Goal: Transaction & Acquisition: Purchase product/service

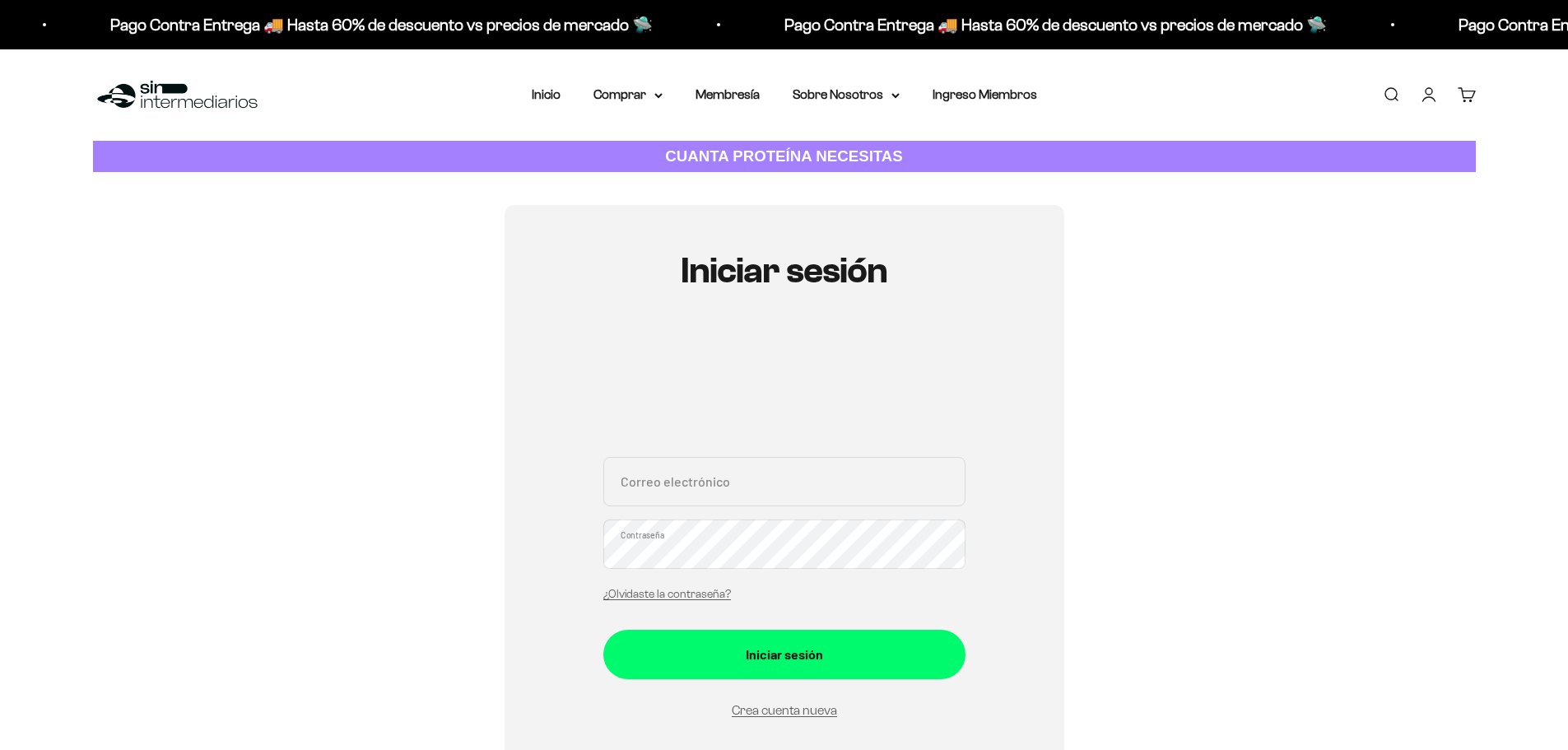
type input "[EMAIL_ADDRESS][DOMAIN_NAME]"
click at [719, 571] on div "carito.roldan63@gmail.com Correo electrónico Contraseña ¿Olvidaste la contraseñ…" at bounding box center [784, 532] width 362 height 153
click at [603, 630] on button "Iniciar sesión" at bounding box center [784, 654] width 362 height 49
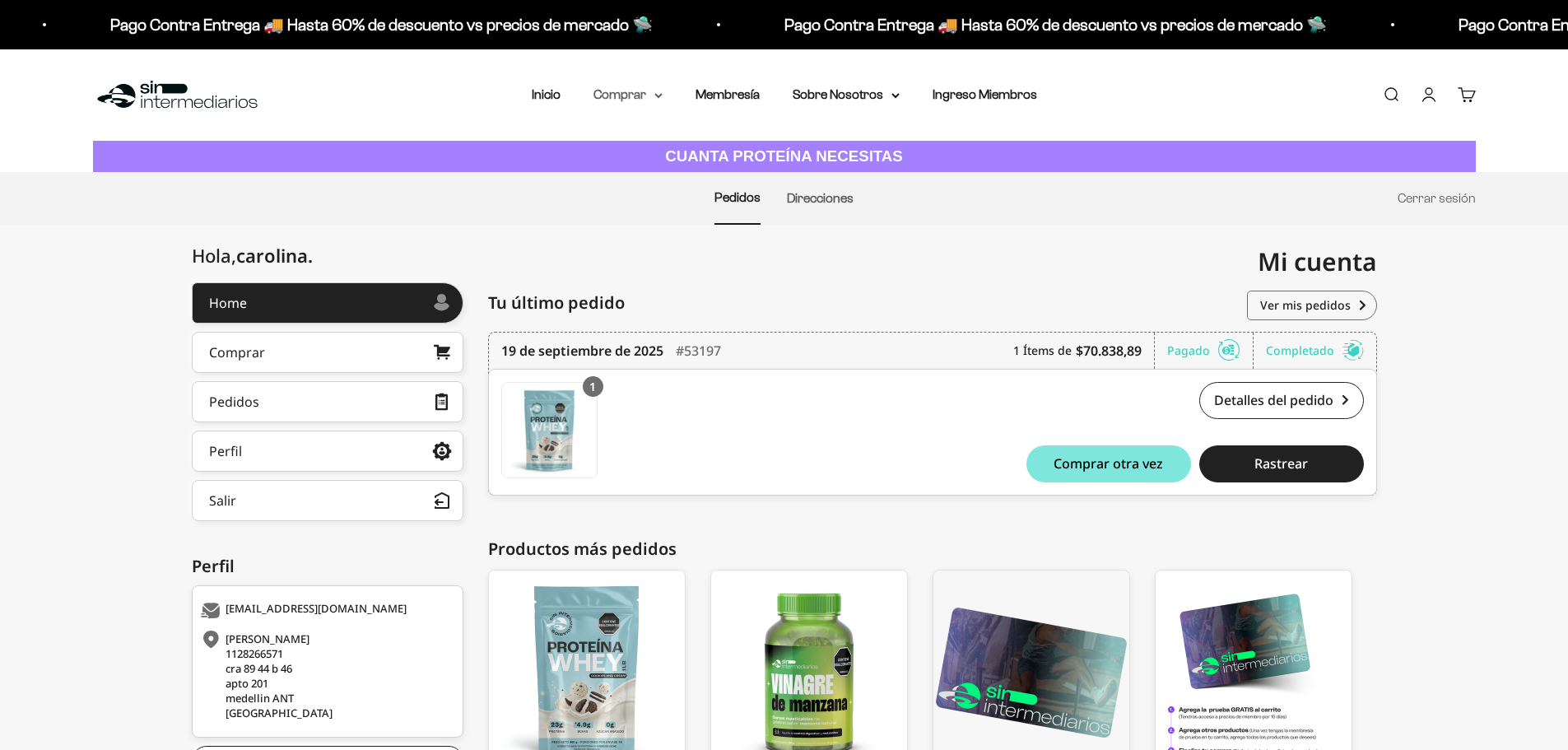
click at [634, 93] on summary "Comprar" at bounding box center [627, 94] width 69 height 21
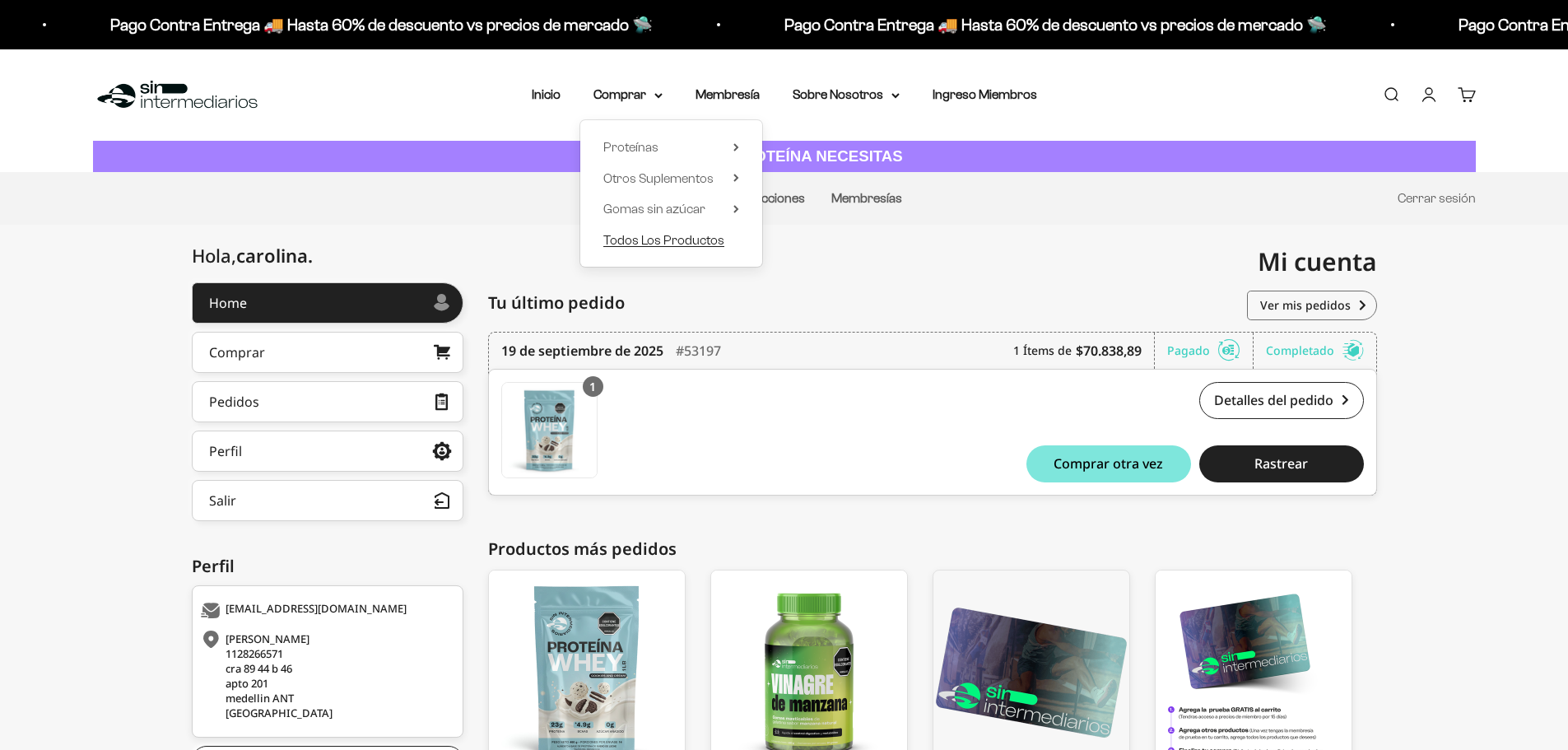
click at [673, 244] on span "Todos Los Productos" at bounding box center [664, 240] width 121 height 14
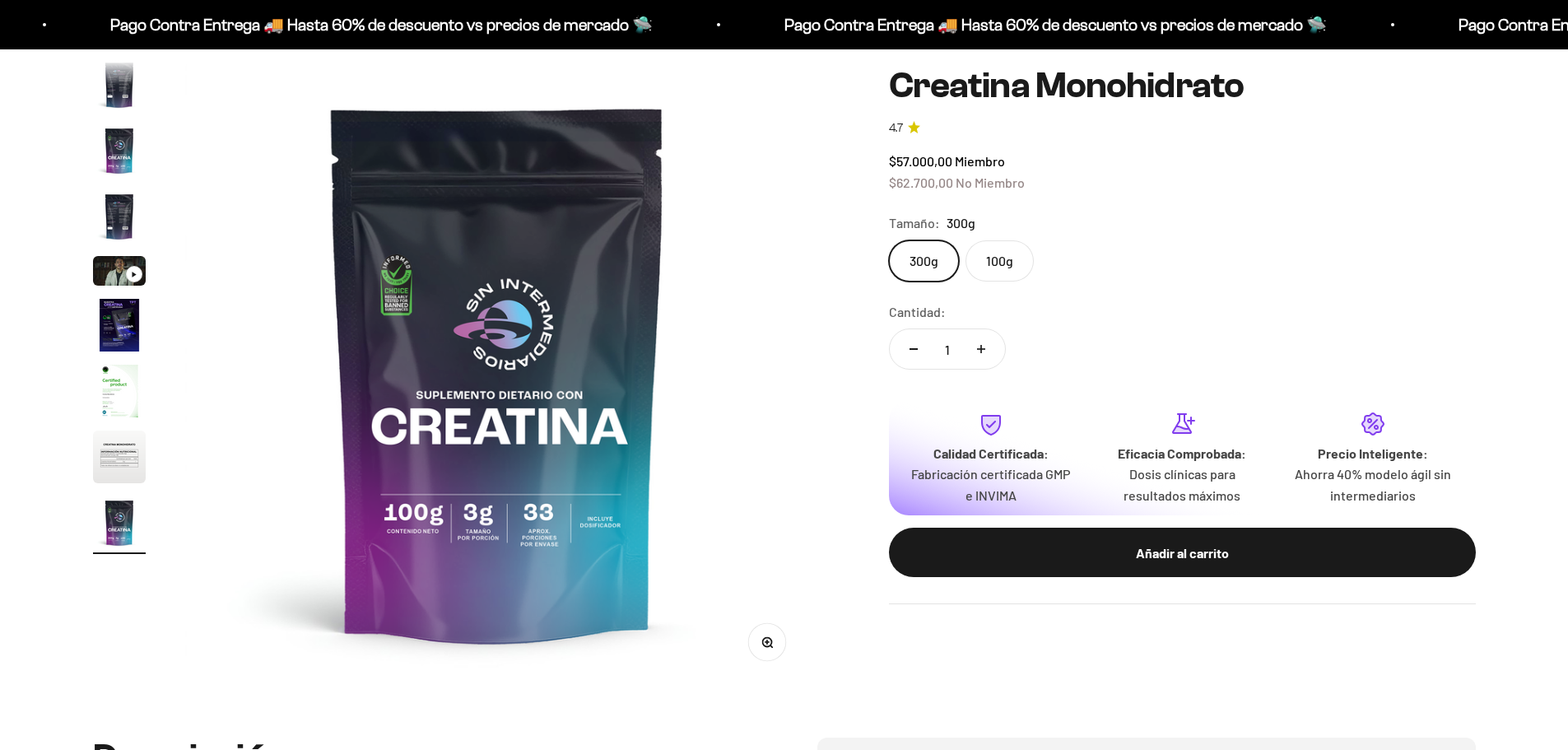
scroll to position [0, 5158]
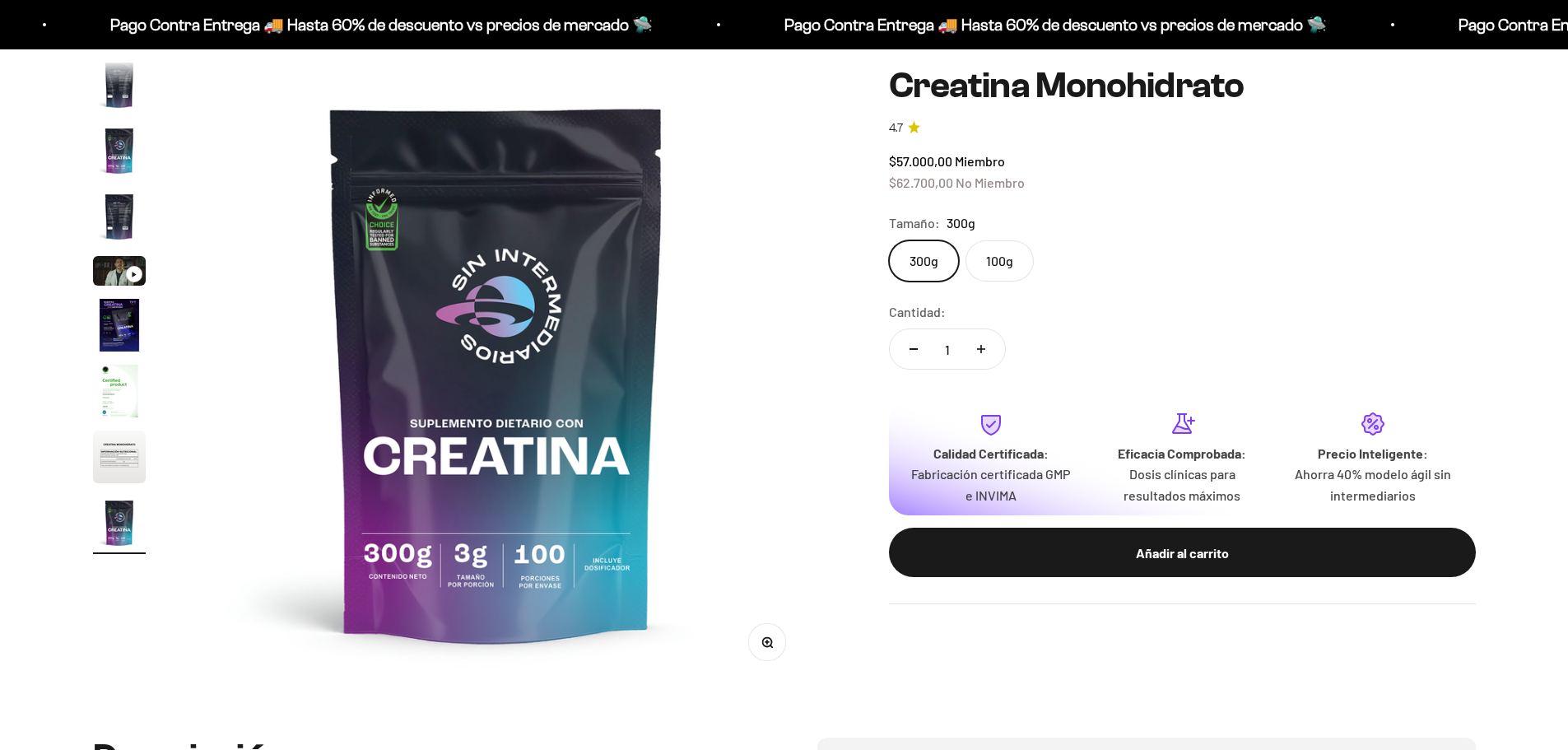
click at [997, 261] on label "100g" at bounding box center [1000, 261] width 68 height 41
click at [889, 241] on input "100g" at bounding box center [889, 240] width 1 height 1
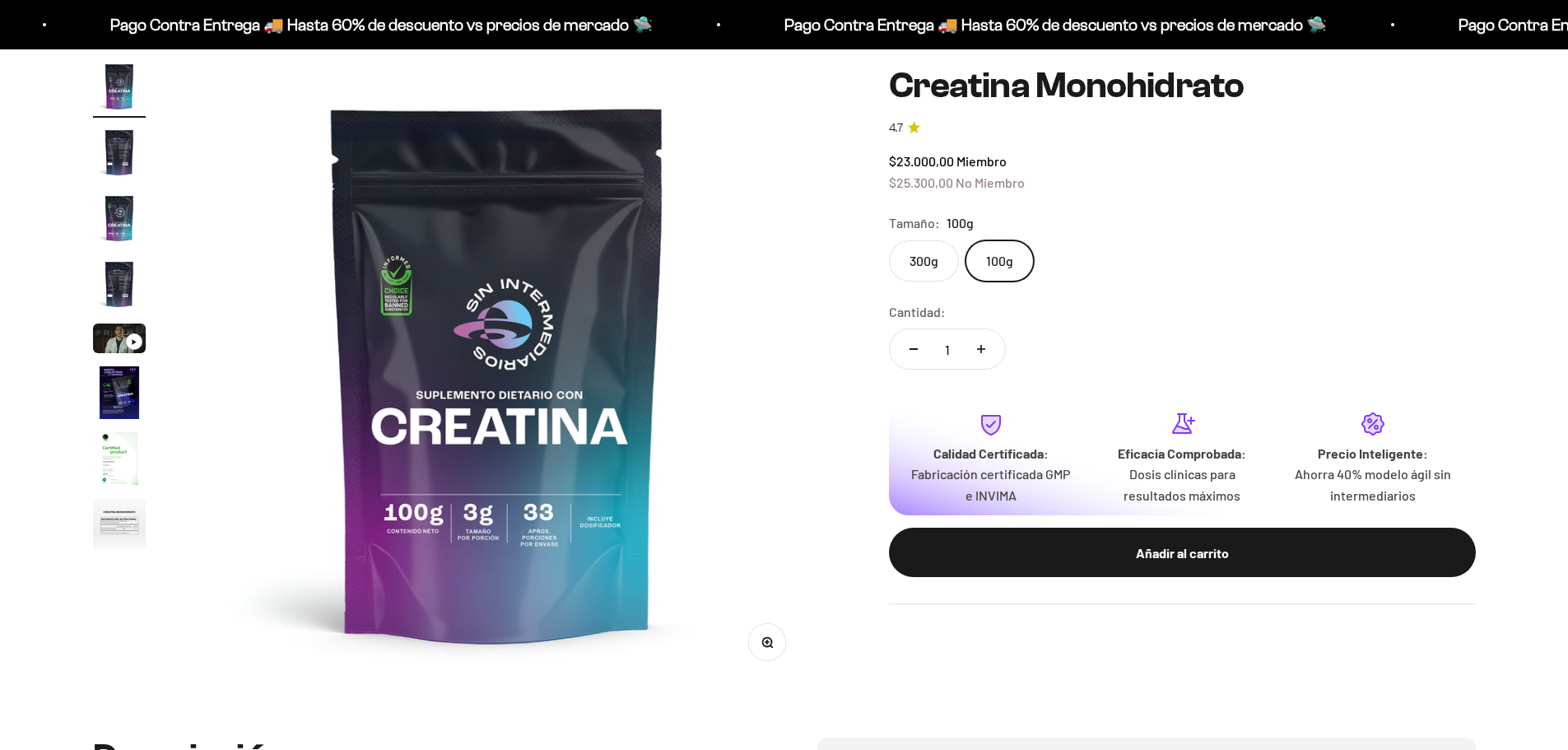
click at [925, 270] on label "300g" at bounding box center [924, 261] width 70 height 41
click at [889, 241] on input "300g" at bounding box center [889, 240] width 1 height 1
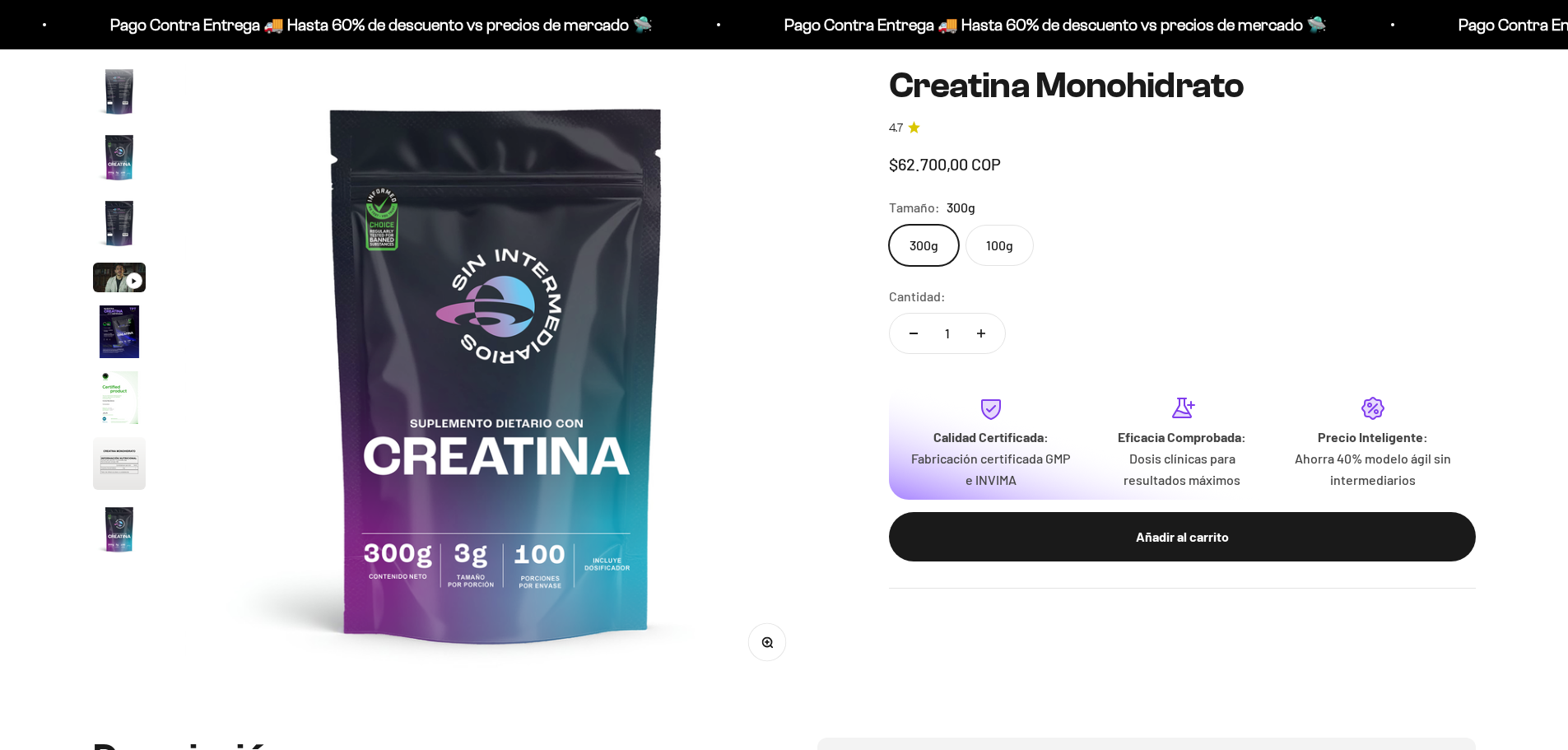
scroll to position [67, 0]
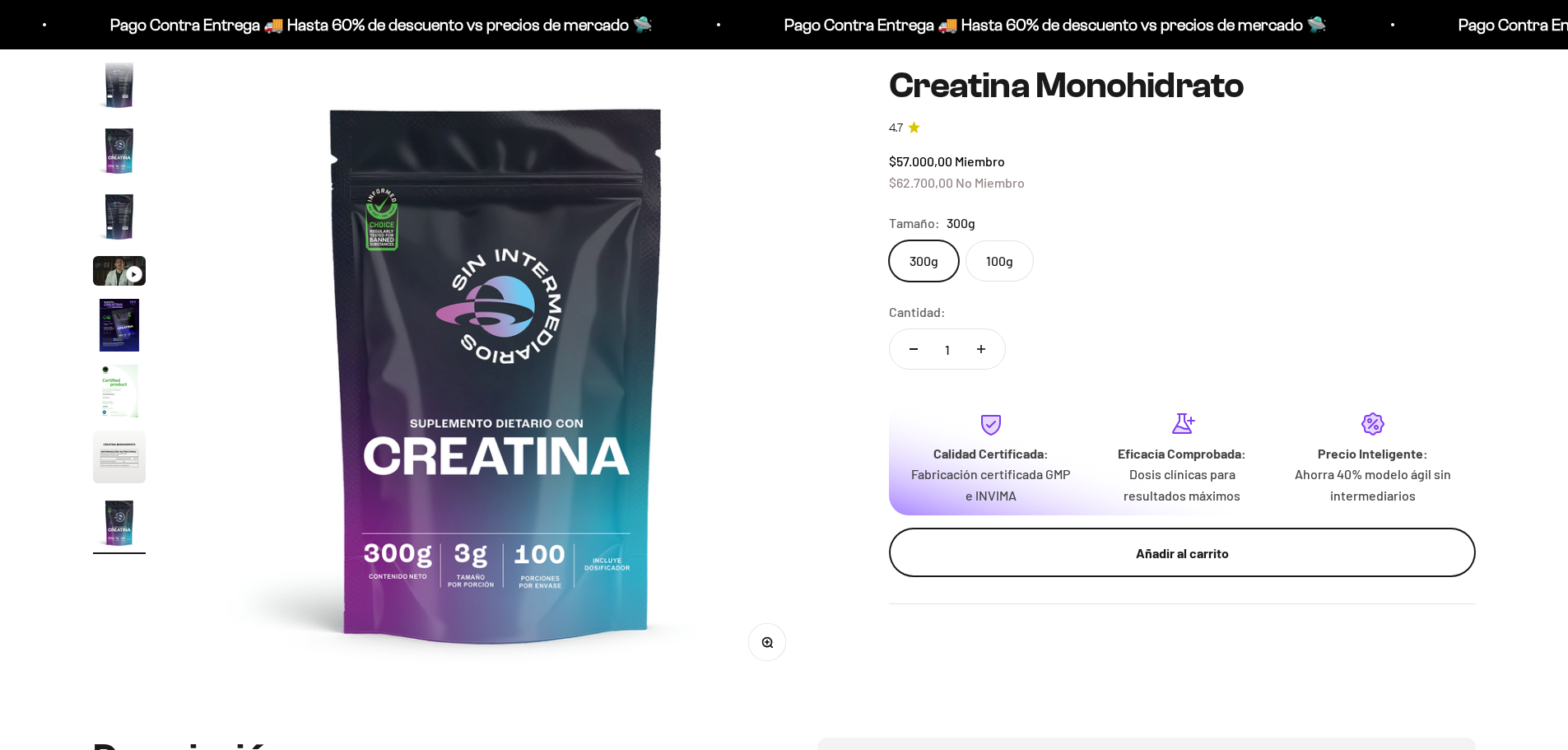
click at [1202, 549] on div "Añadir al carrito" at bounding box center [1182, 552] width 521 height 21
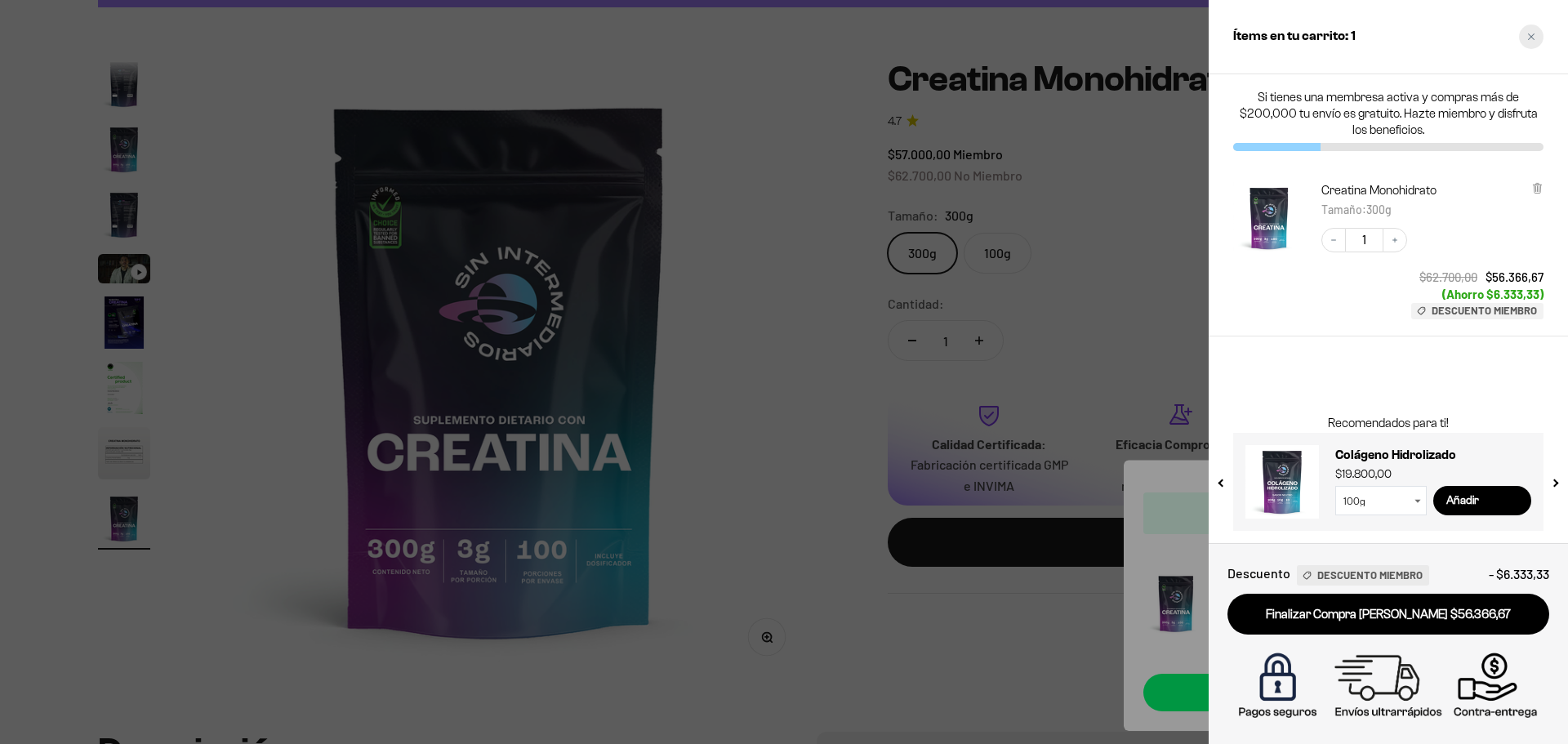
click at [1534, 35] on icon "Close cart" at bounding box center [1531, 37] width 8 height 8
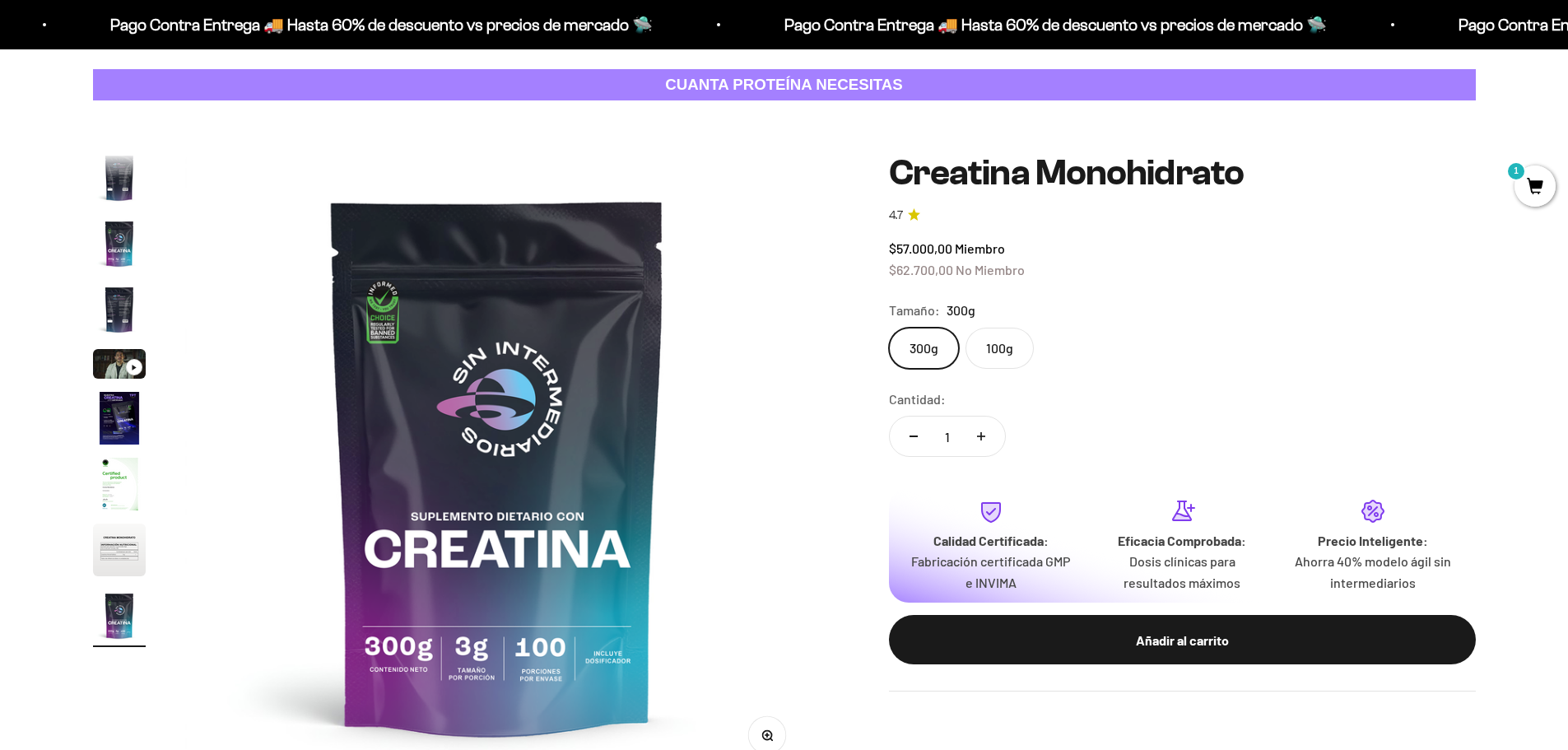
scroll to position [0, 0]
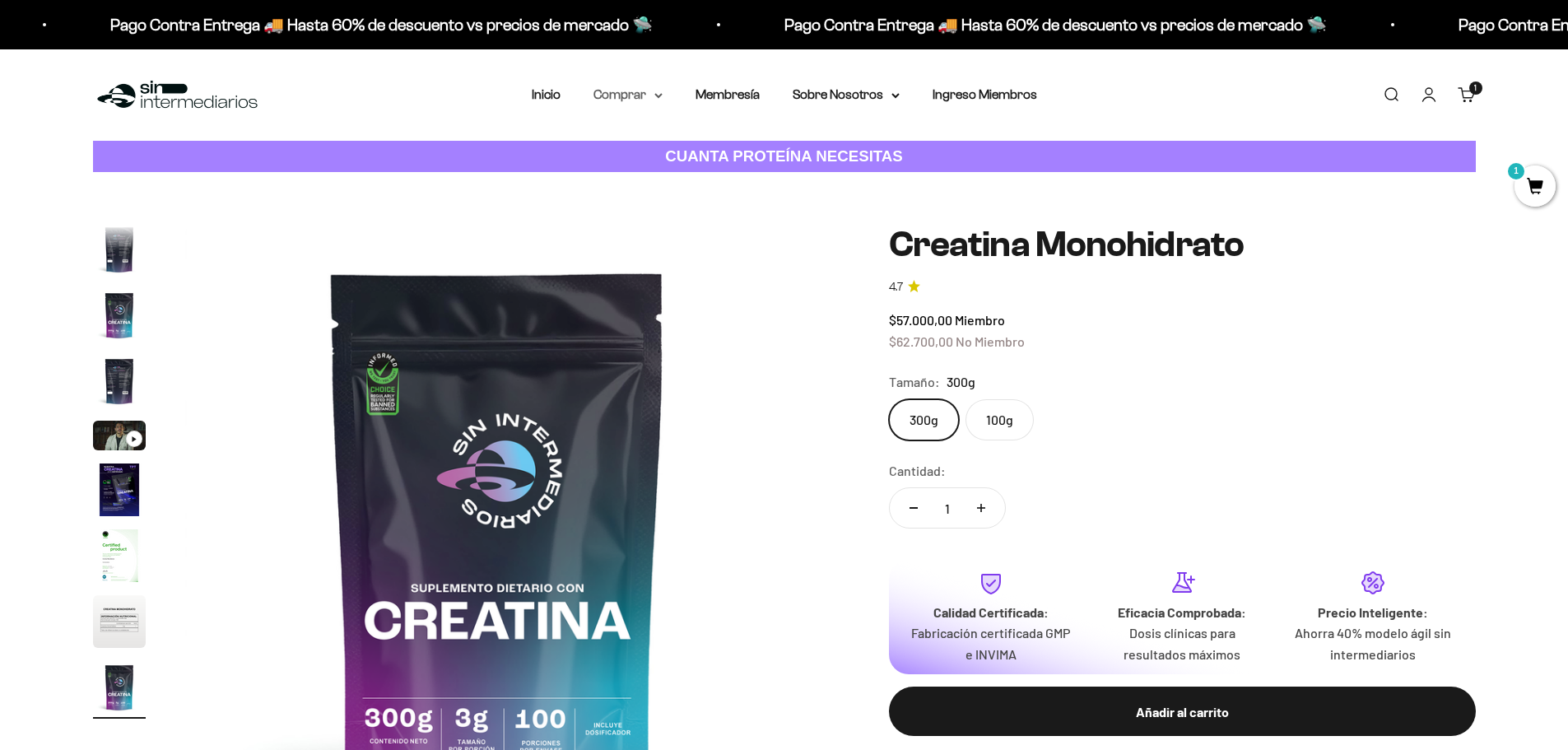
click at [631, 101] on summary "Comprar" at bounding box center [627, 94] width 69 height 21
click at [659, 235] on span "Todos Los Productos" at bounding box center [664, 240] width 121 height 14
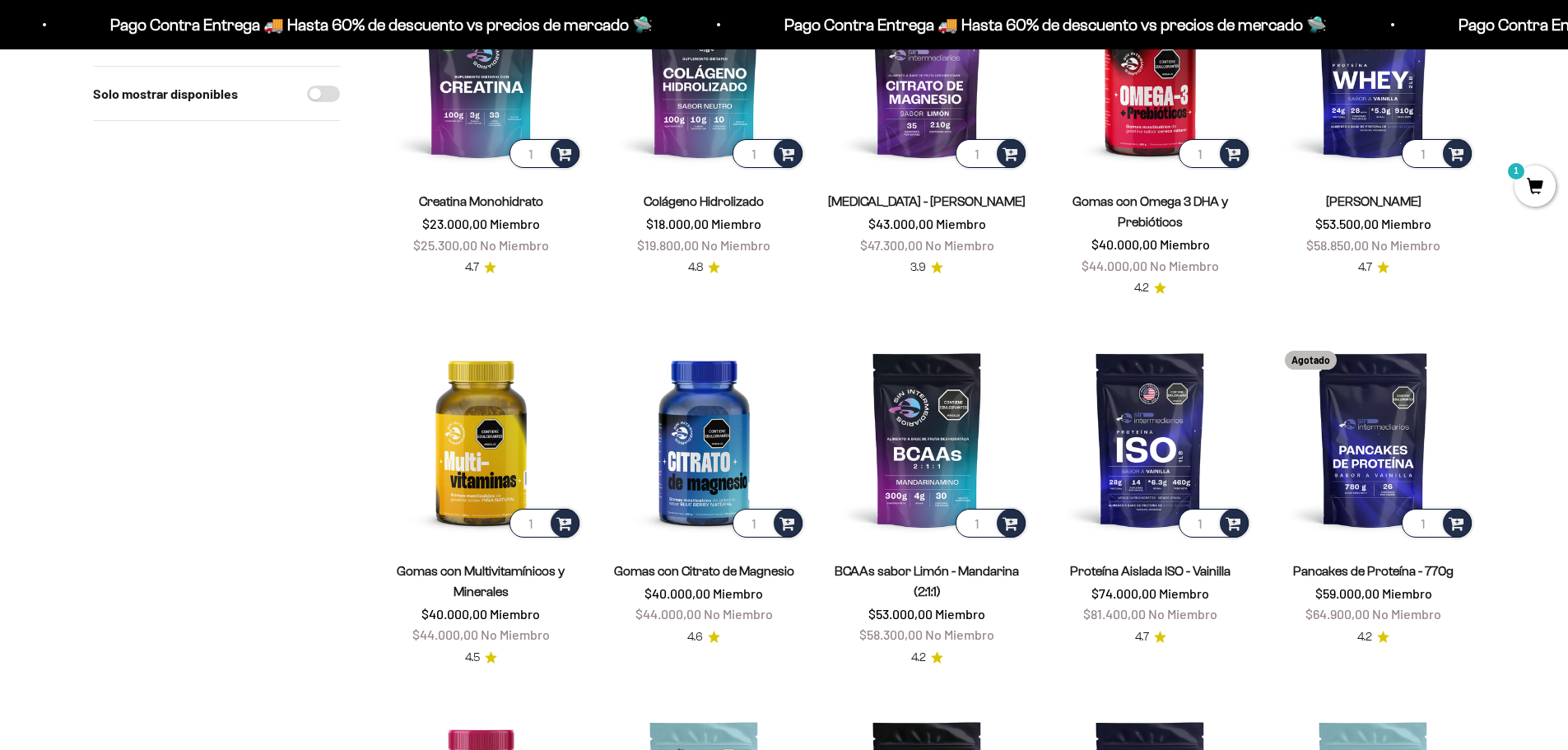
scroll to position [329, 0]
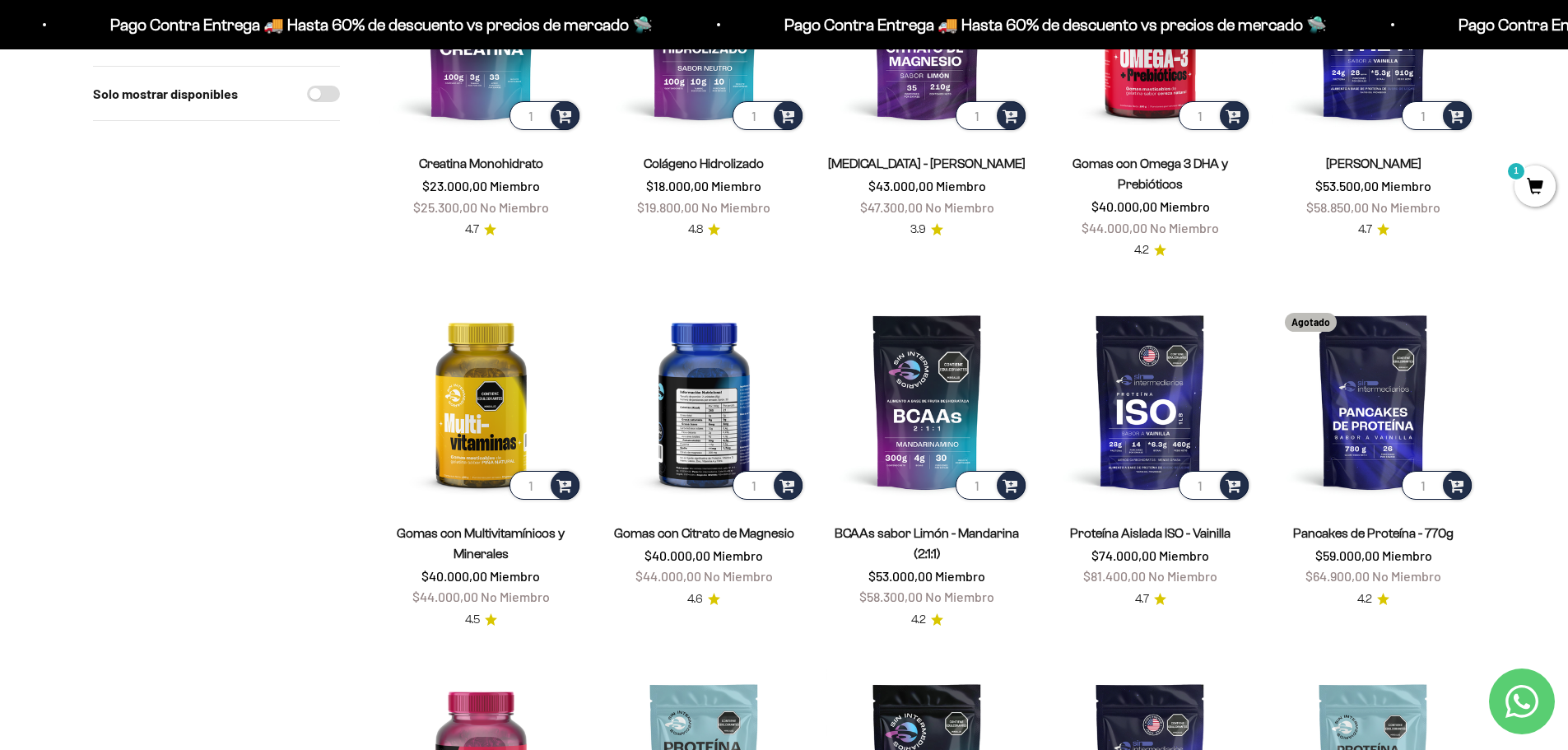
click at [700, 388] on img at bounding box center [704, 401] width 203 height 203
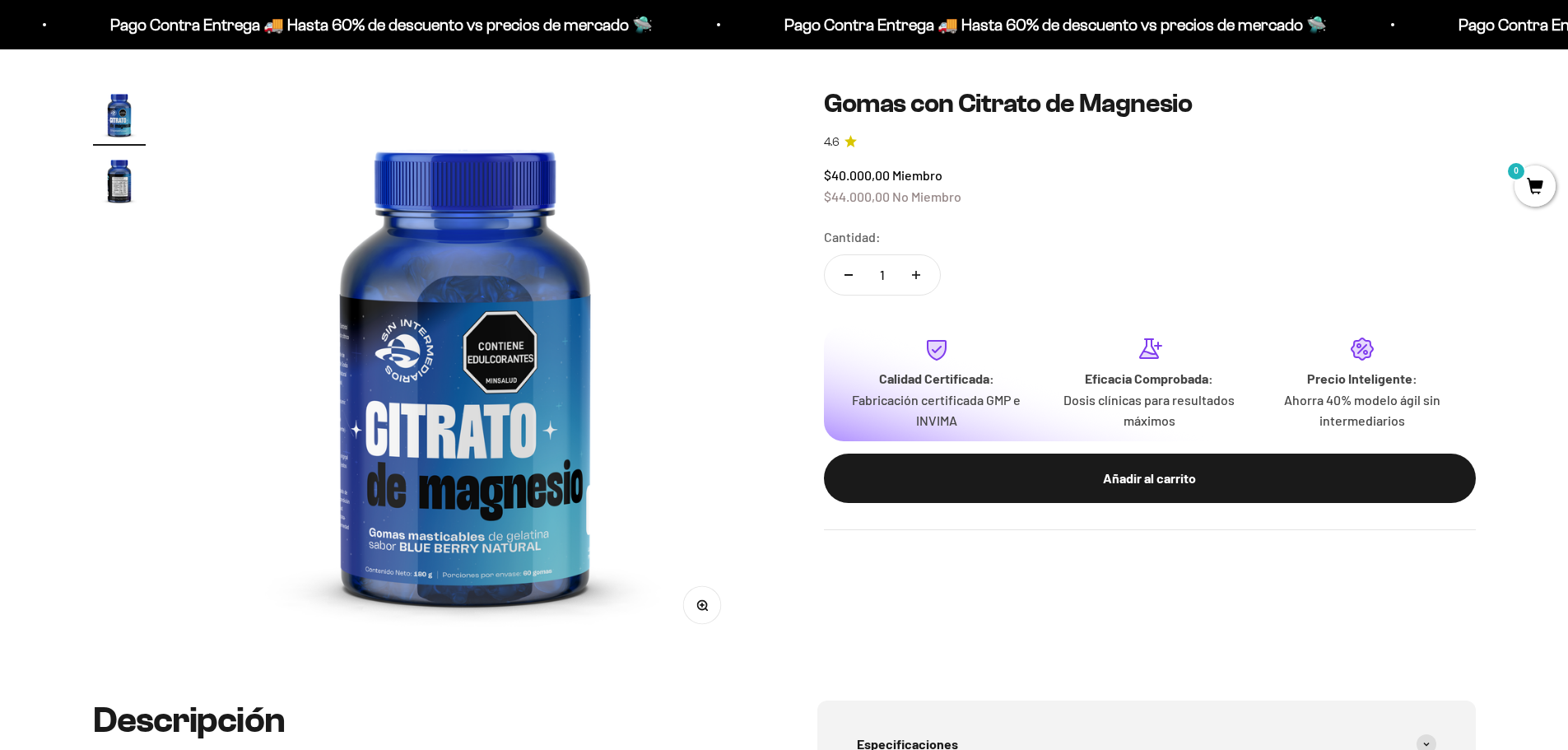
scroll to position [165, 0]
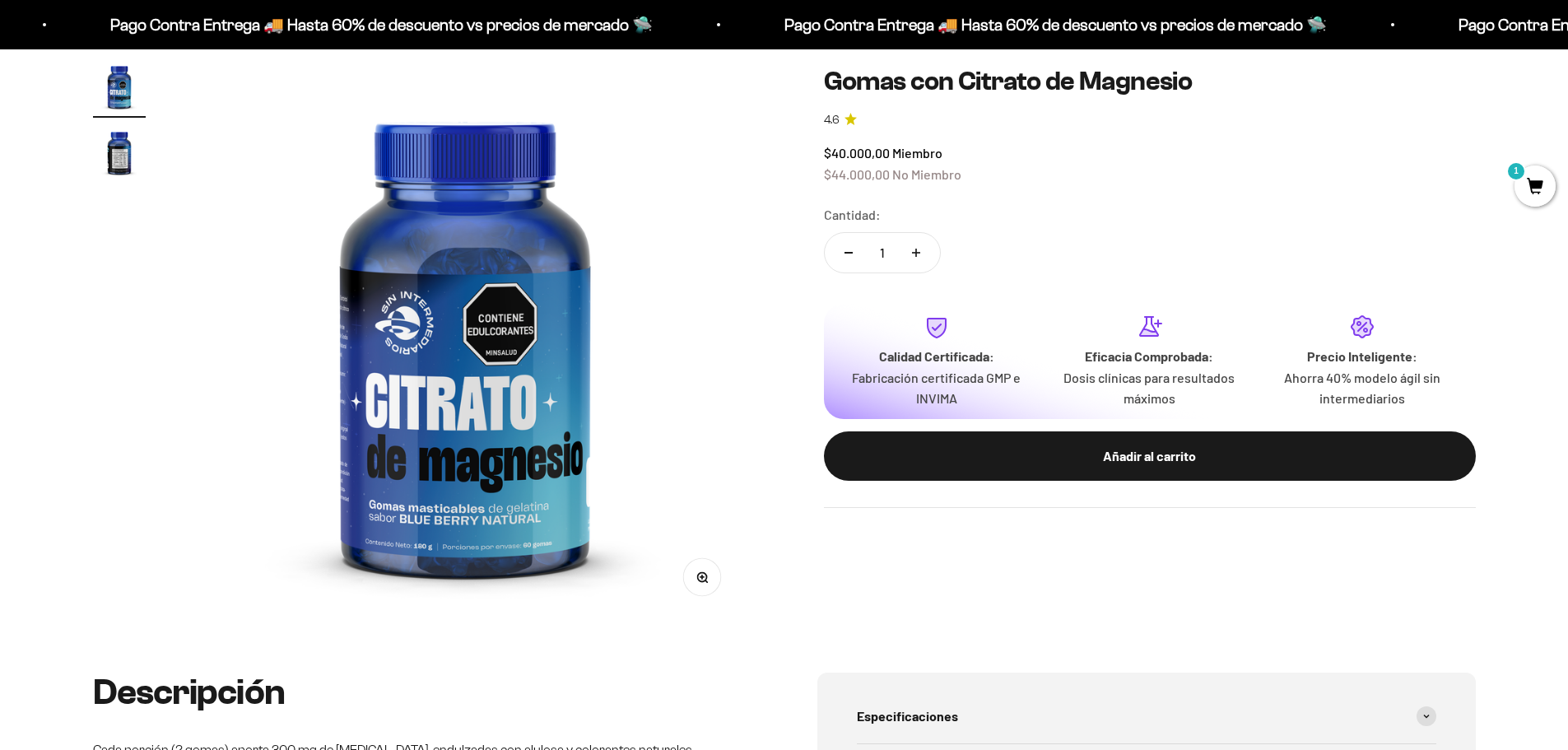
click at [117, 153] on img "Ir al artículo 2" at bounding box center [119, 153] width 53 height 53
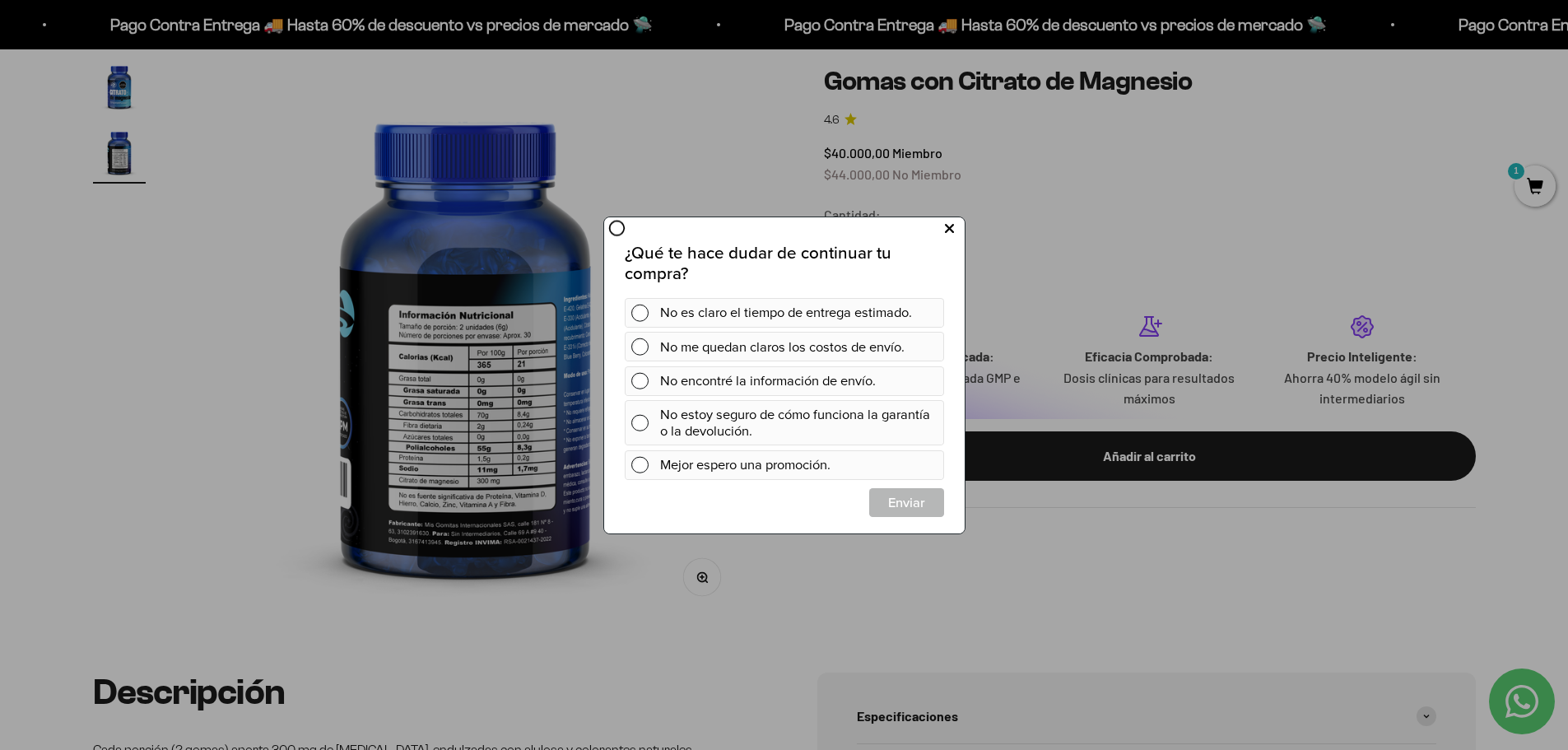
scroll to position [0, 0]
click at [948, 230] on icon at bounding box center [948, 229] width 9 height 22
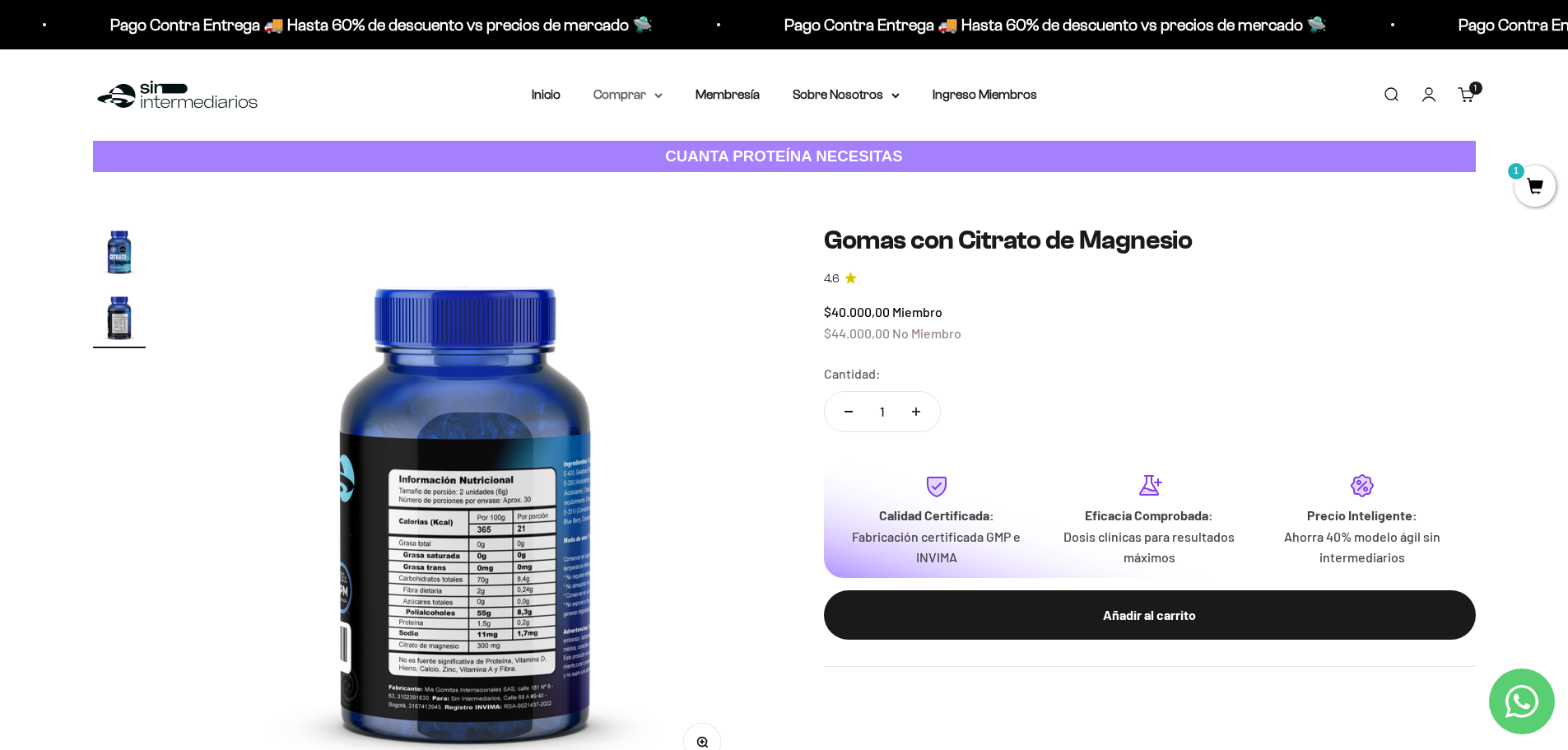
click at [659, 97] on icon at bounding box center [659, 96] width 7 height 3
click at [652, 237] on span "Todos Los Productos" at bounding box center [664, 240] width 121 height 14
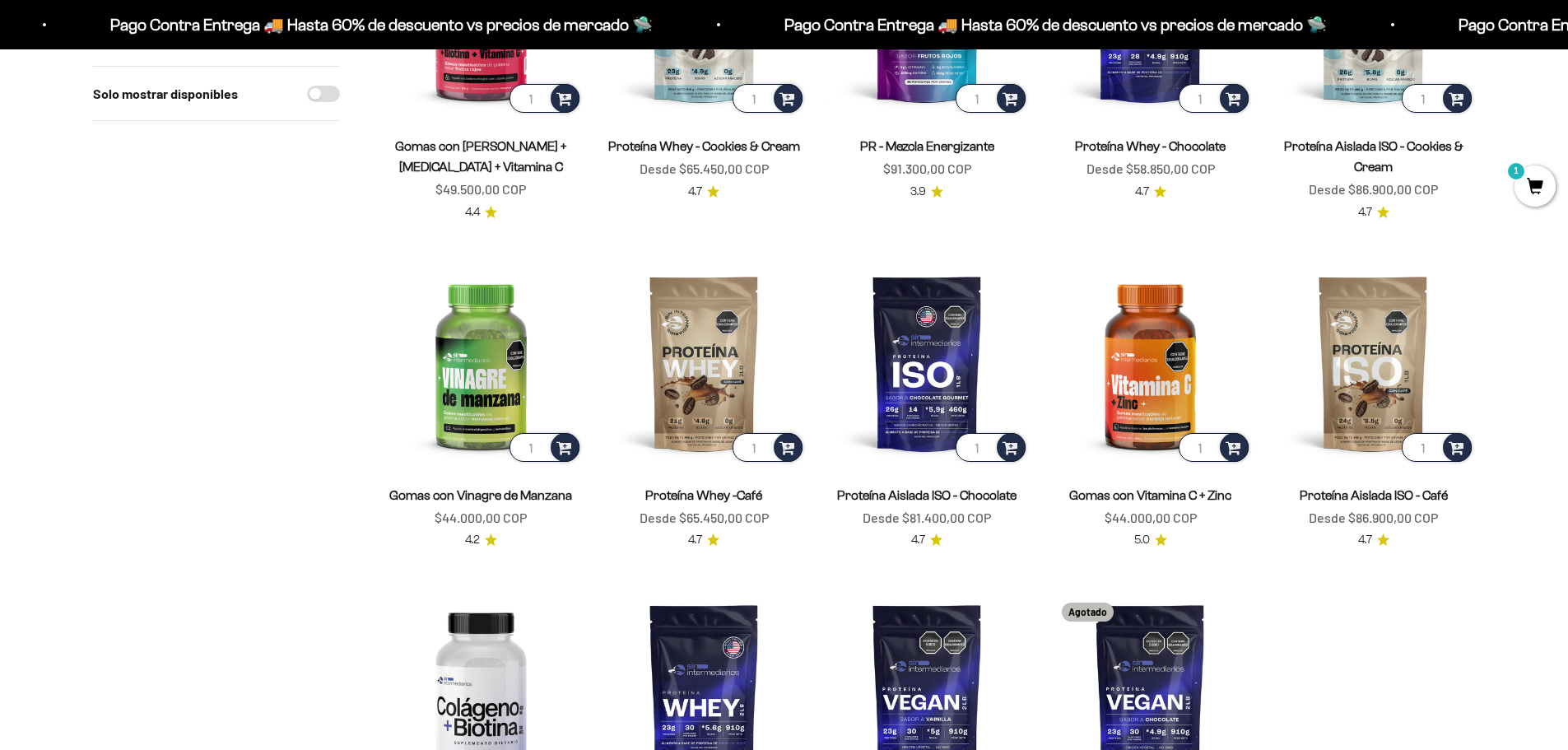
scroll to position [1070, 0]
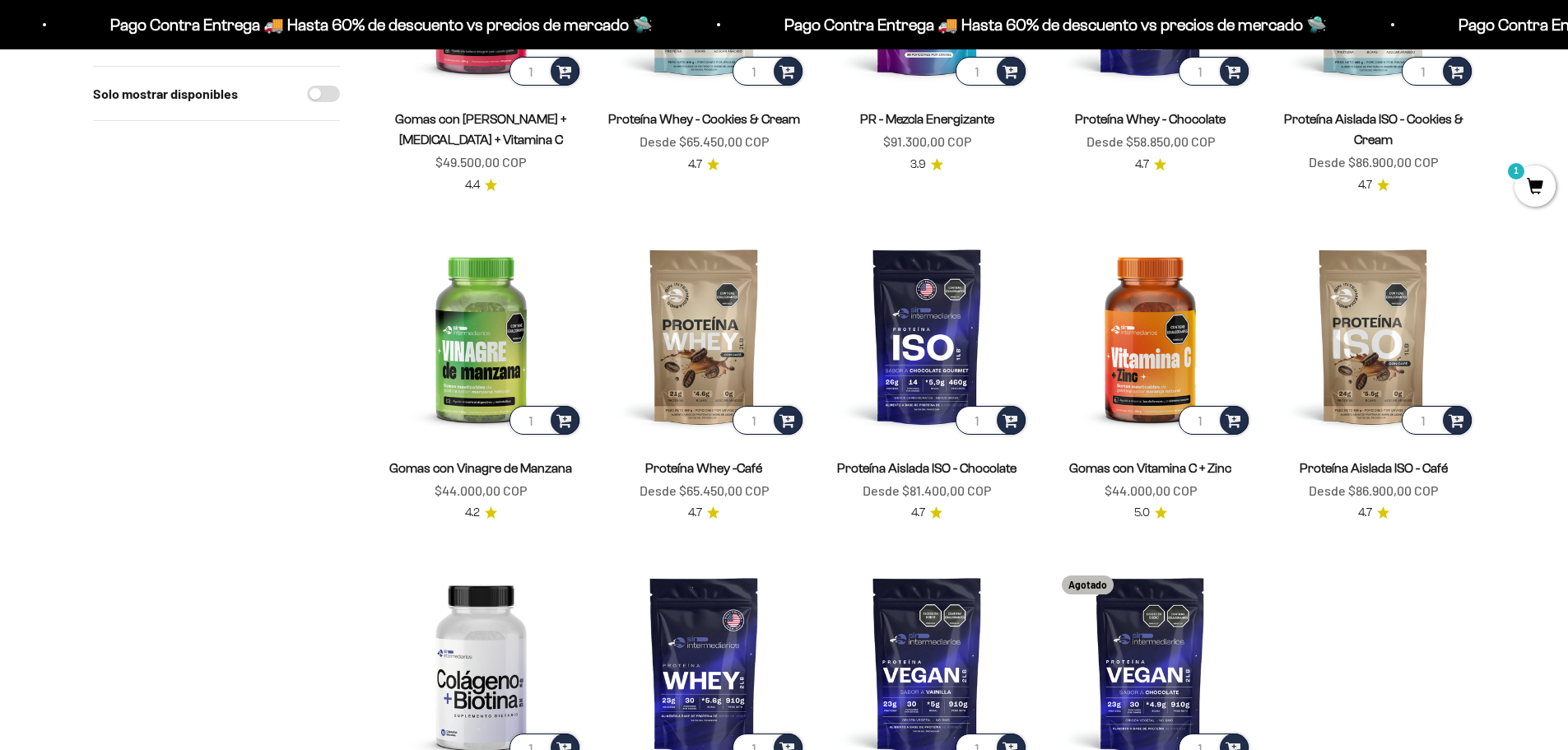
click at [493, 511] on icon "4.2 de 5.0 estrellas" at bounding box center [491, 512] width 12 height 12
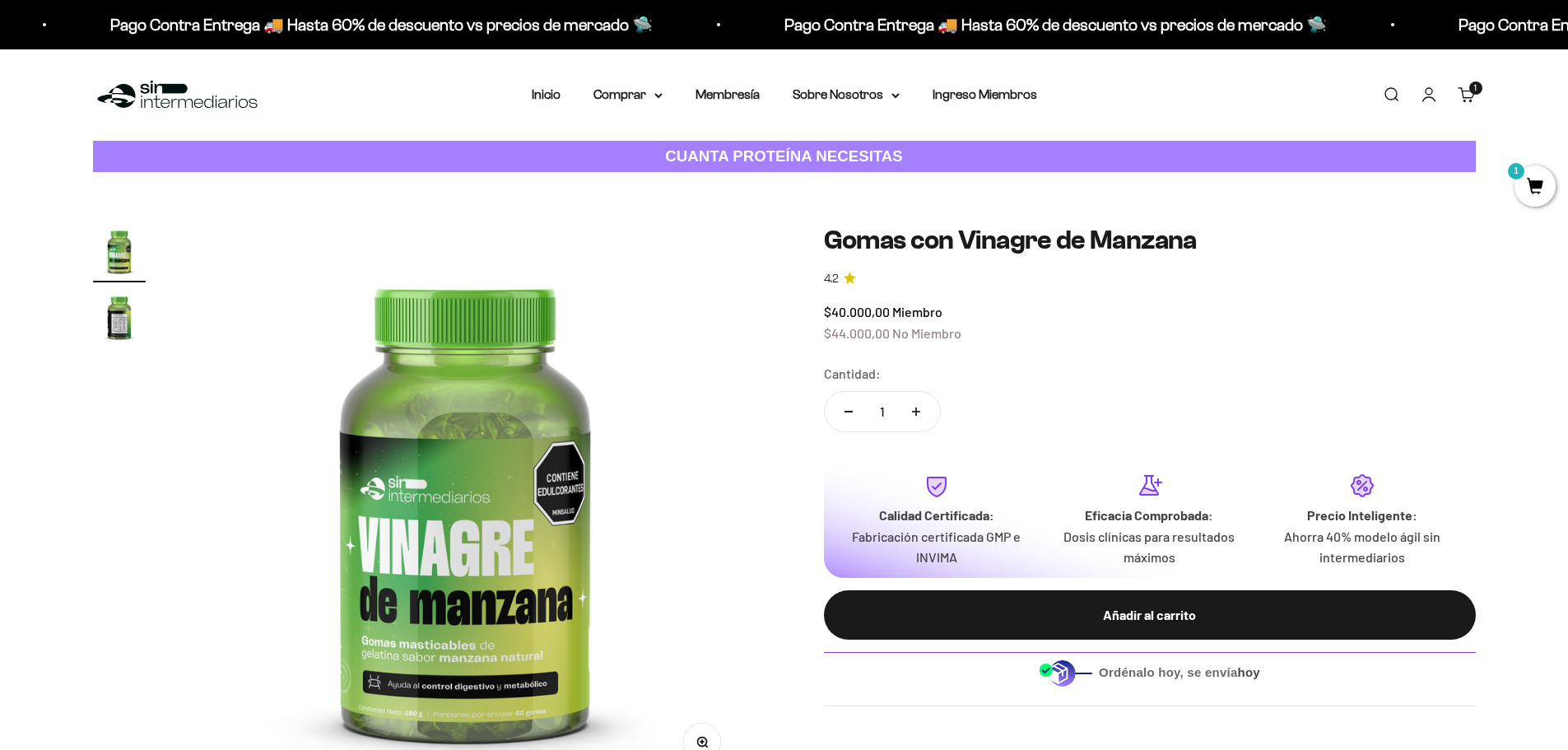
click at [853, 277] on icon "4.2 de 5.0 estrellas" at bounding box center [850, 277] width 12 height 12
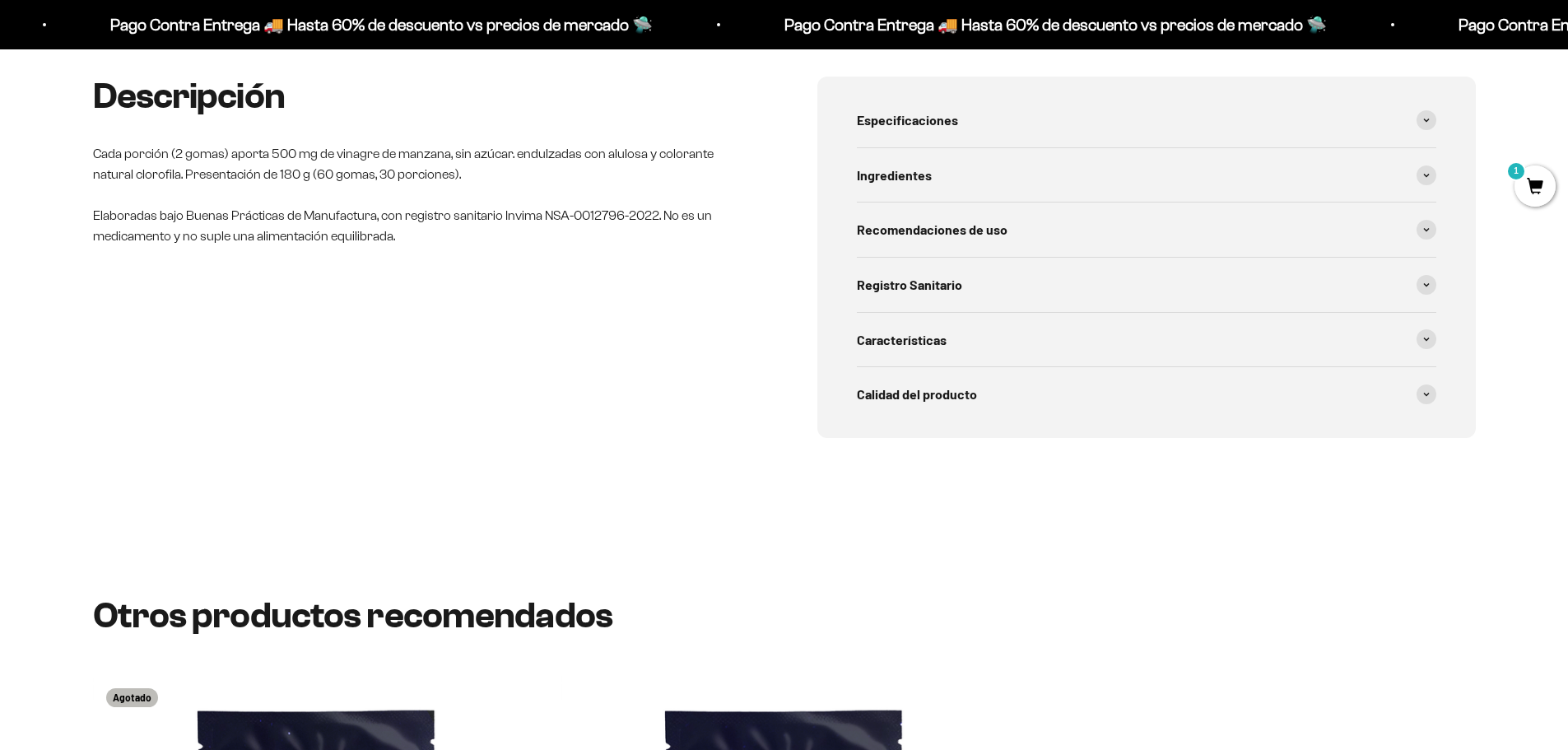
scroll to position [494, 0]
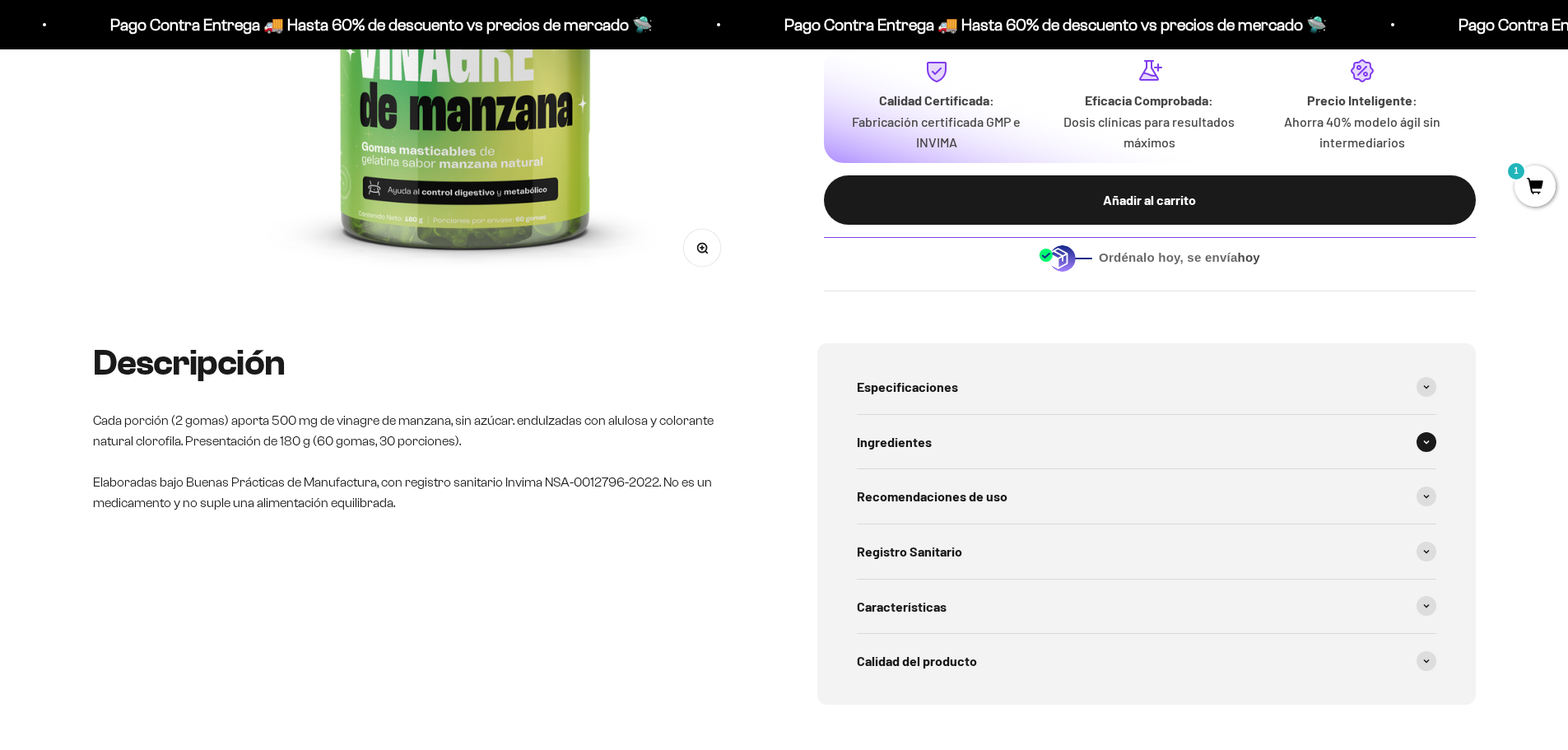
click at [1421, 444] on span at bounding box center [1426, 441] width 20 height 20
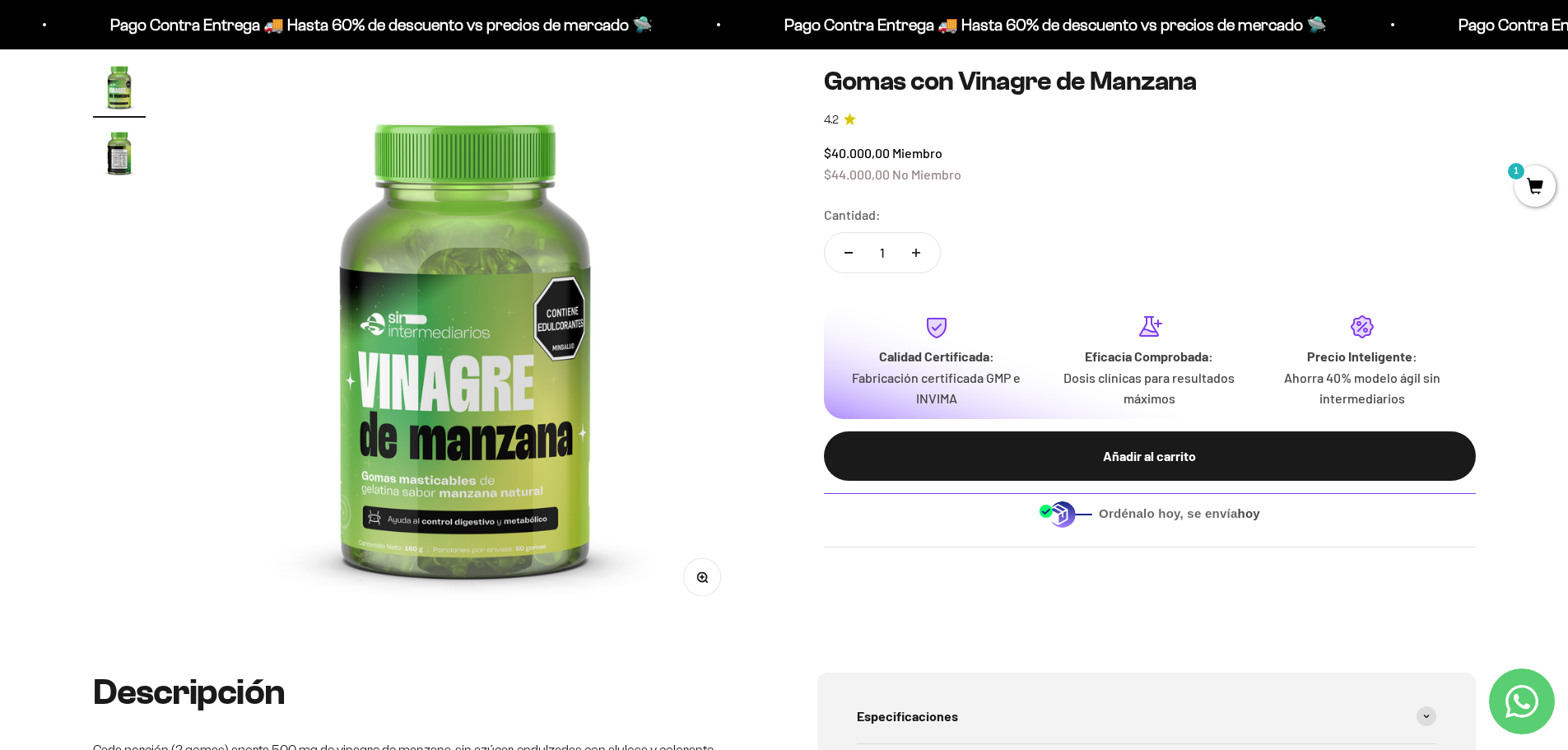
scroll to position [0, 0]
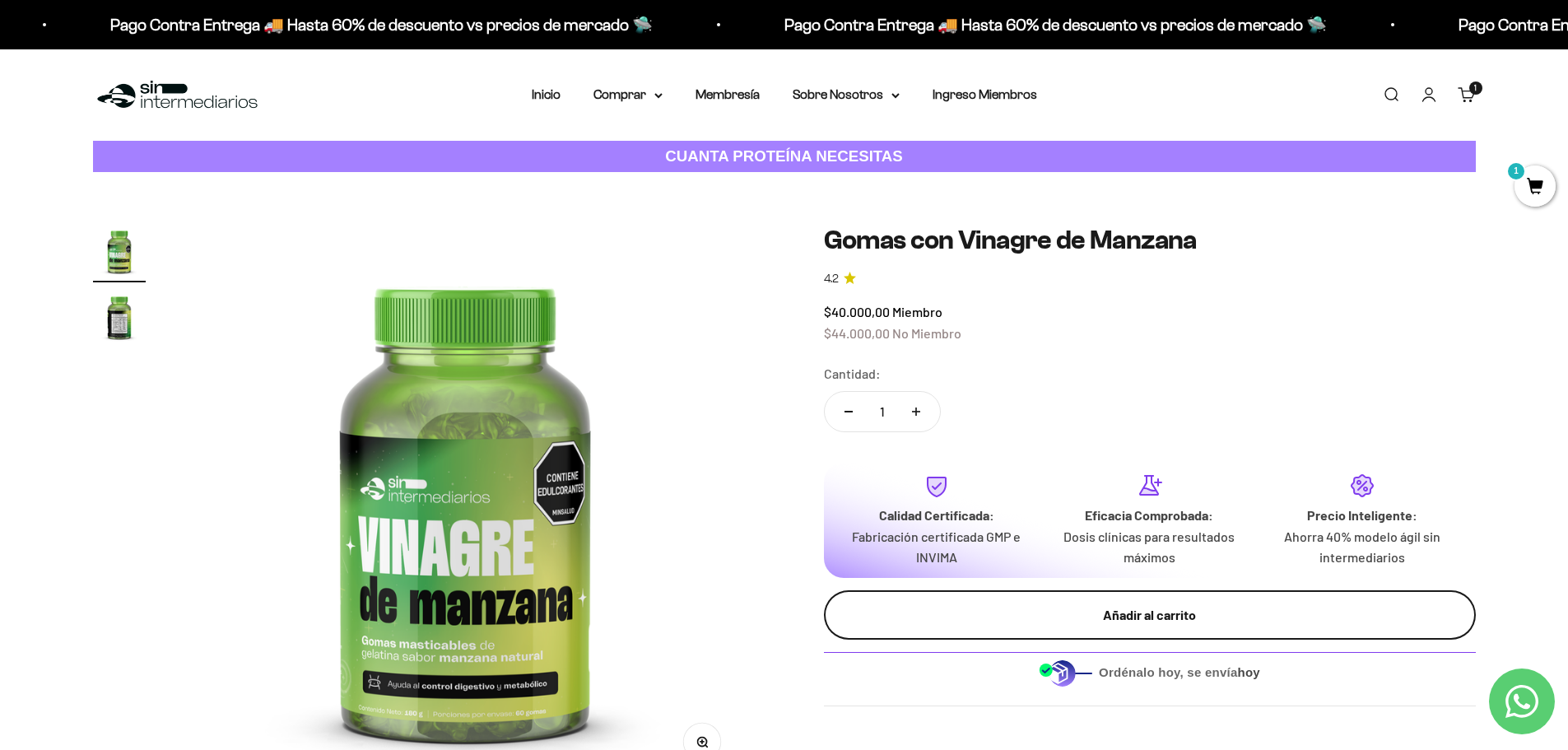
click at [1168, 618] on div "Añadir al carrito" at bounding box center [1150, 614] width 586 height 21
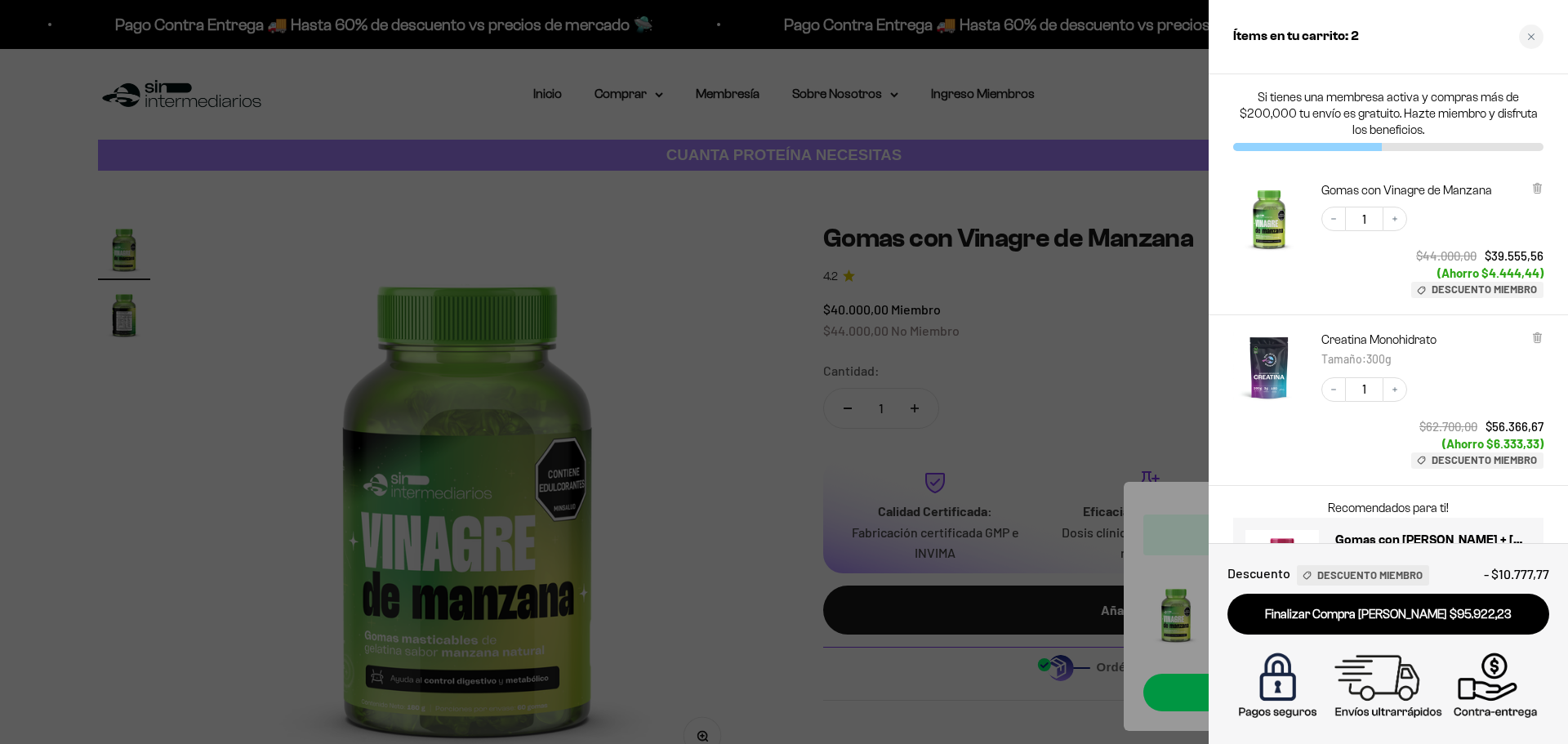
click at [705, 290] on div at bounding box center [784, 372] width 1568 height 744
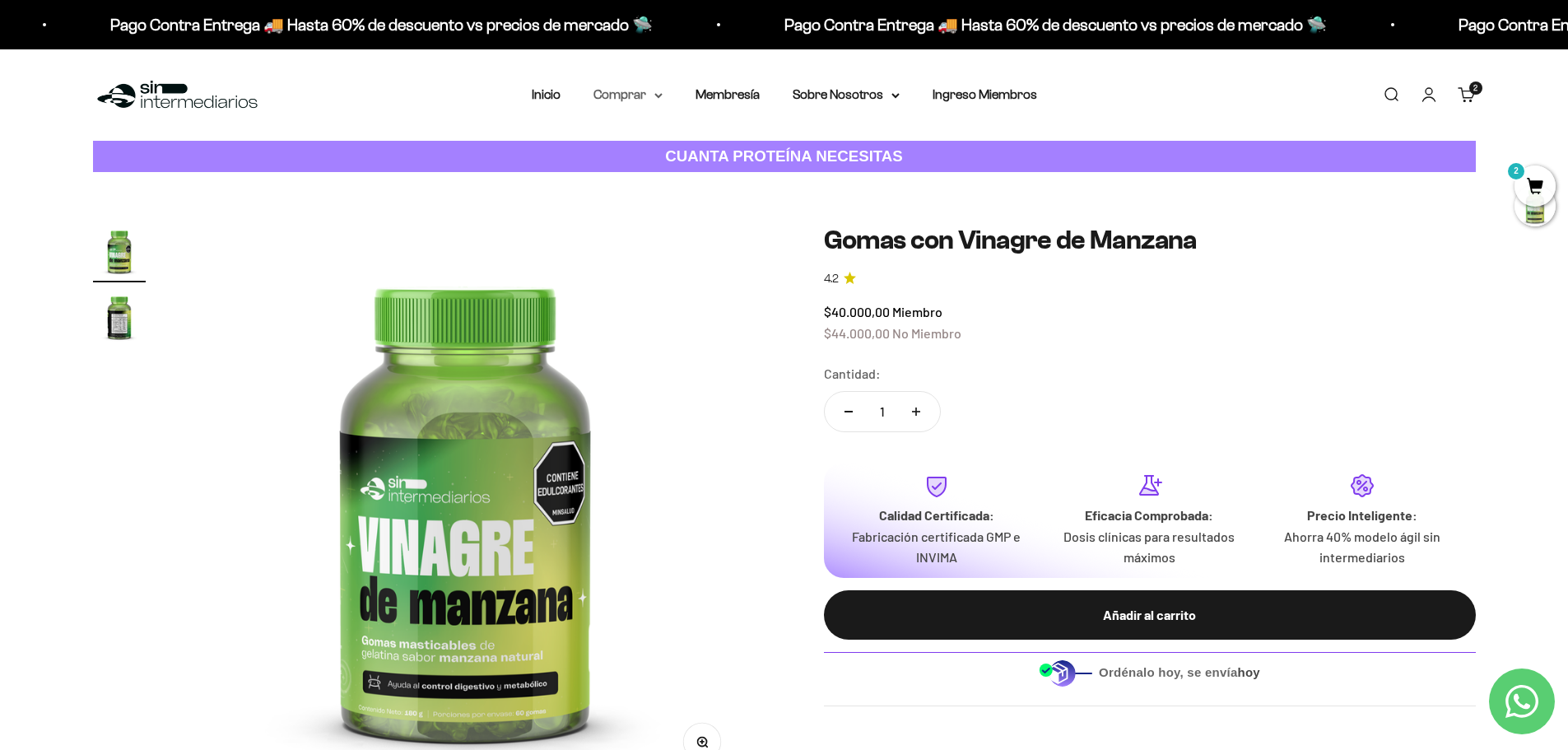
click at [651, 97] on summary "Comprar" at bounding box center [627, 94] width 69 height 21
click at [647, 238] on span "Todos Los Productos" at bounding box center [664, 240] width 121 height 14
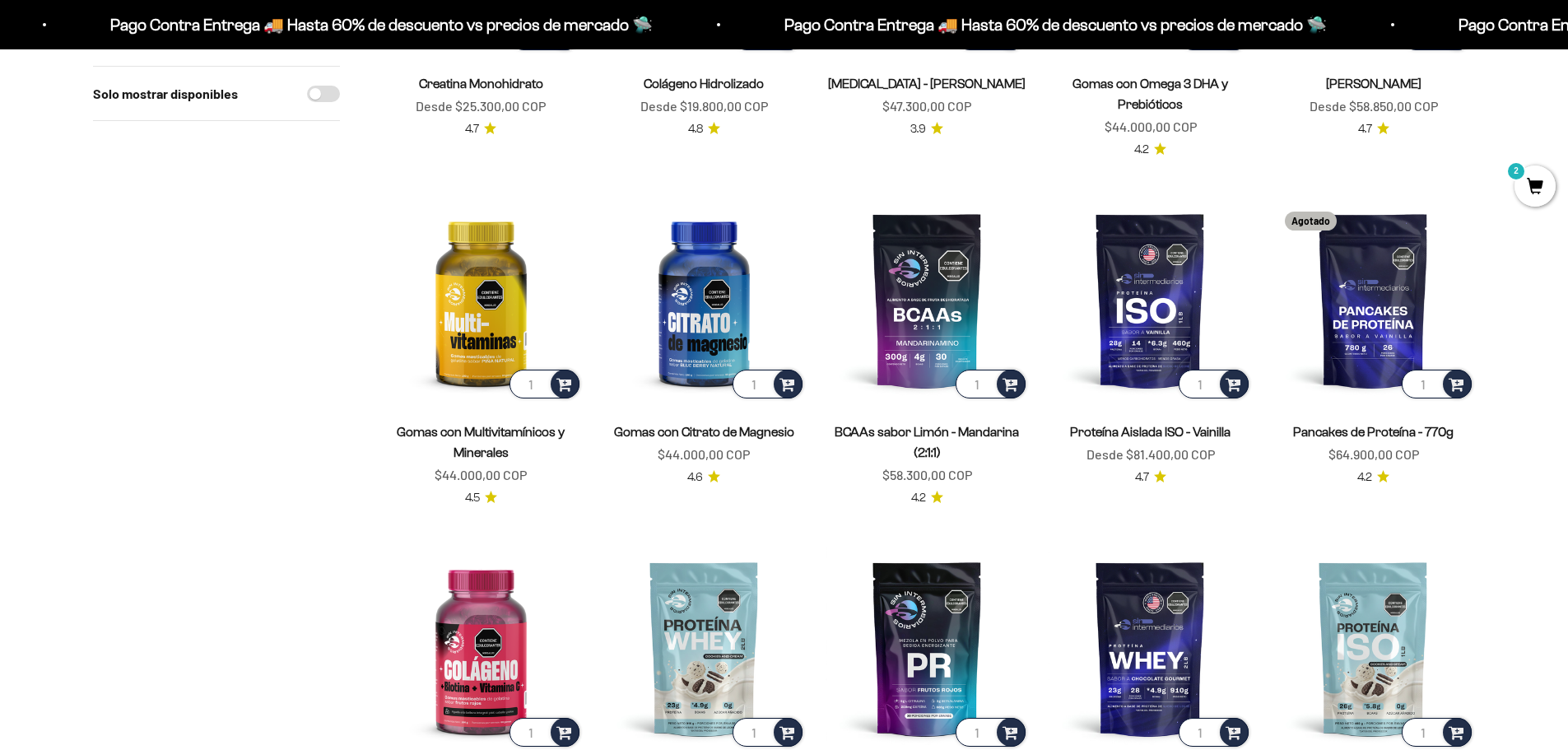
scroll to position [411, 0]
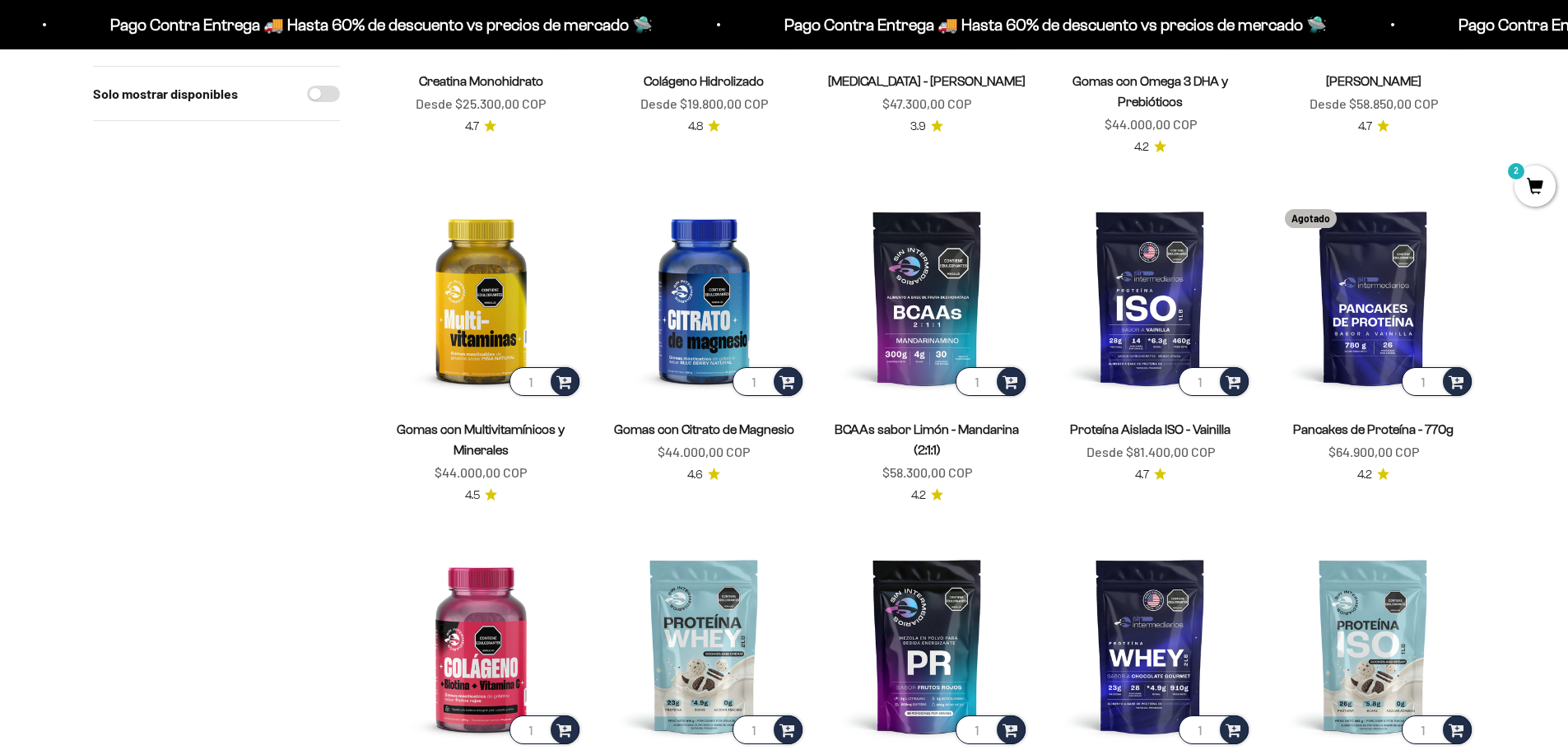
click at [713, 474] on icon "4.6 de 5.0 estrellas" at bounding box center [714, 474] width 12 height 12
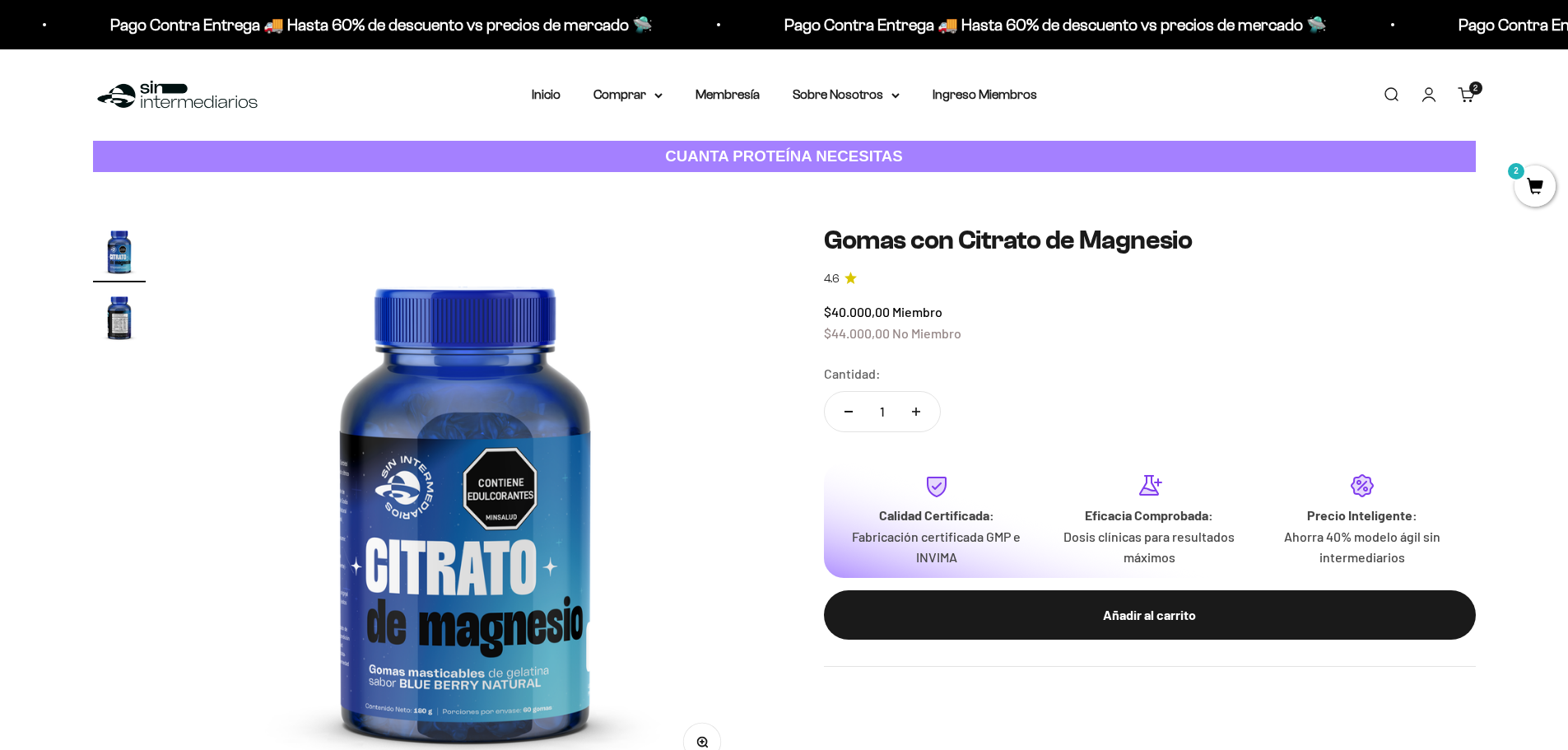
click at [849, 276] on icon "4.6 de 5.0 estrellas" at bounding box center [850, 277] width 12 height 12
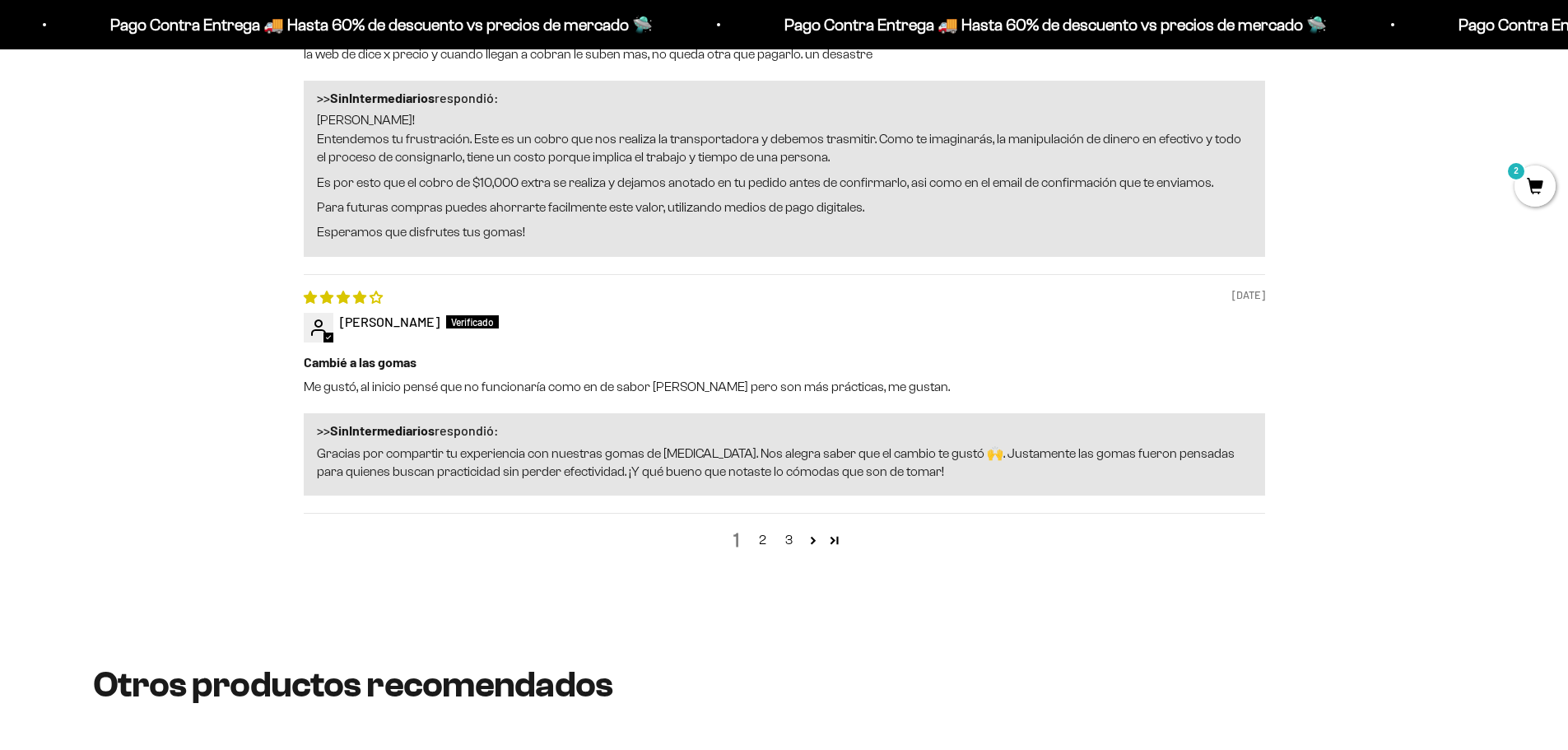
scroll to position [2139, 0]
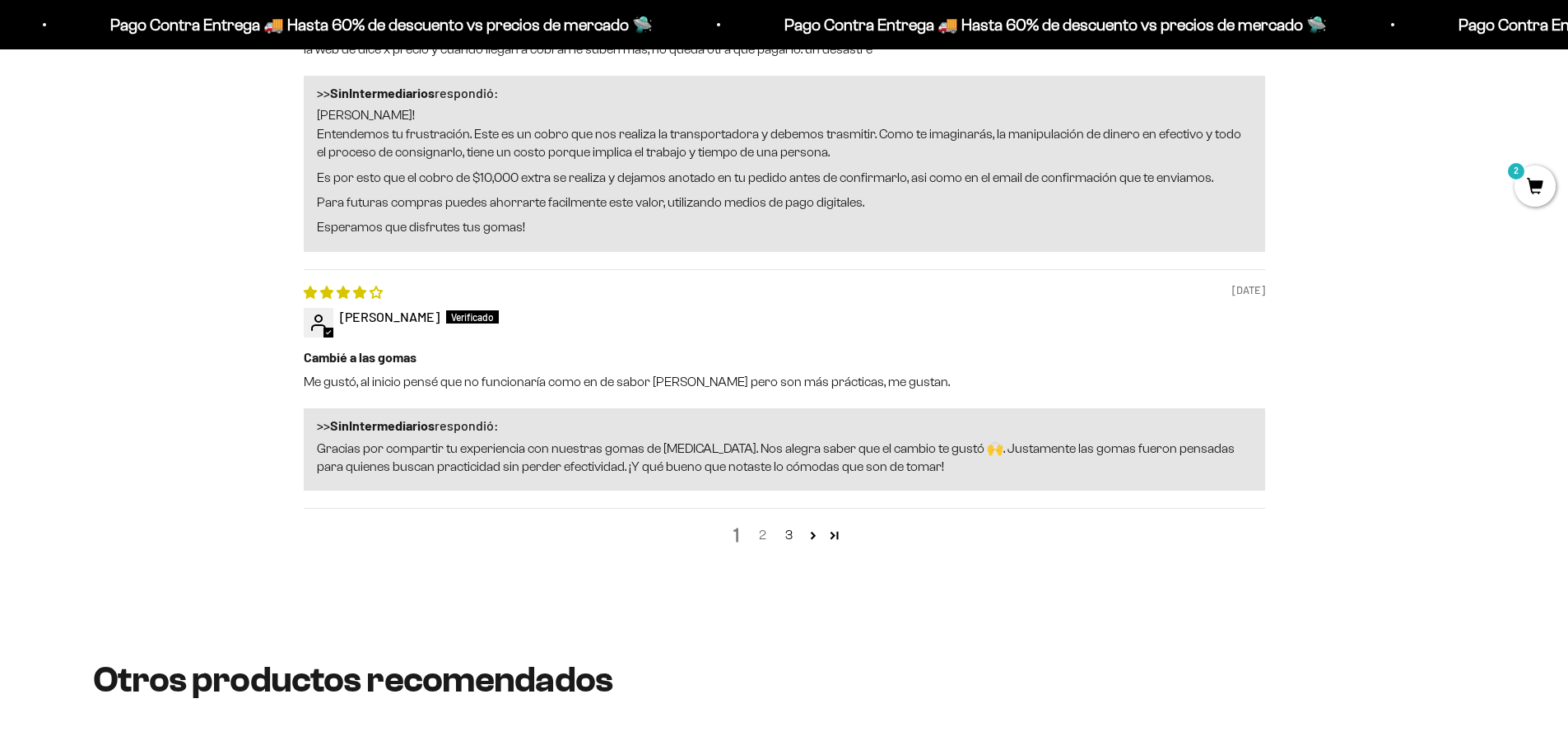
click at [759, 529] on link "2" at bounding box center [763, 534] width 26 height 20
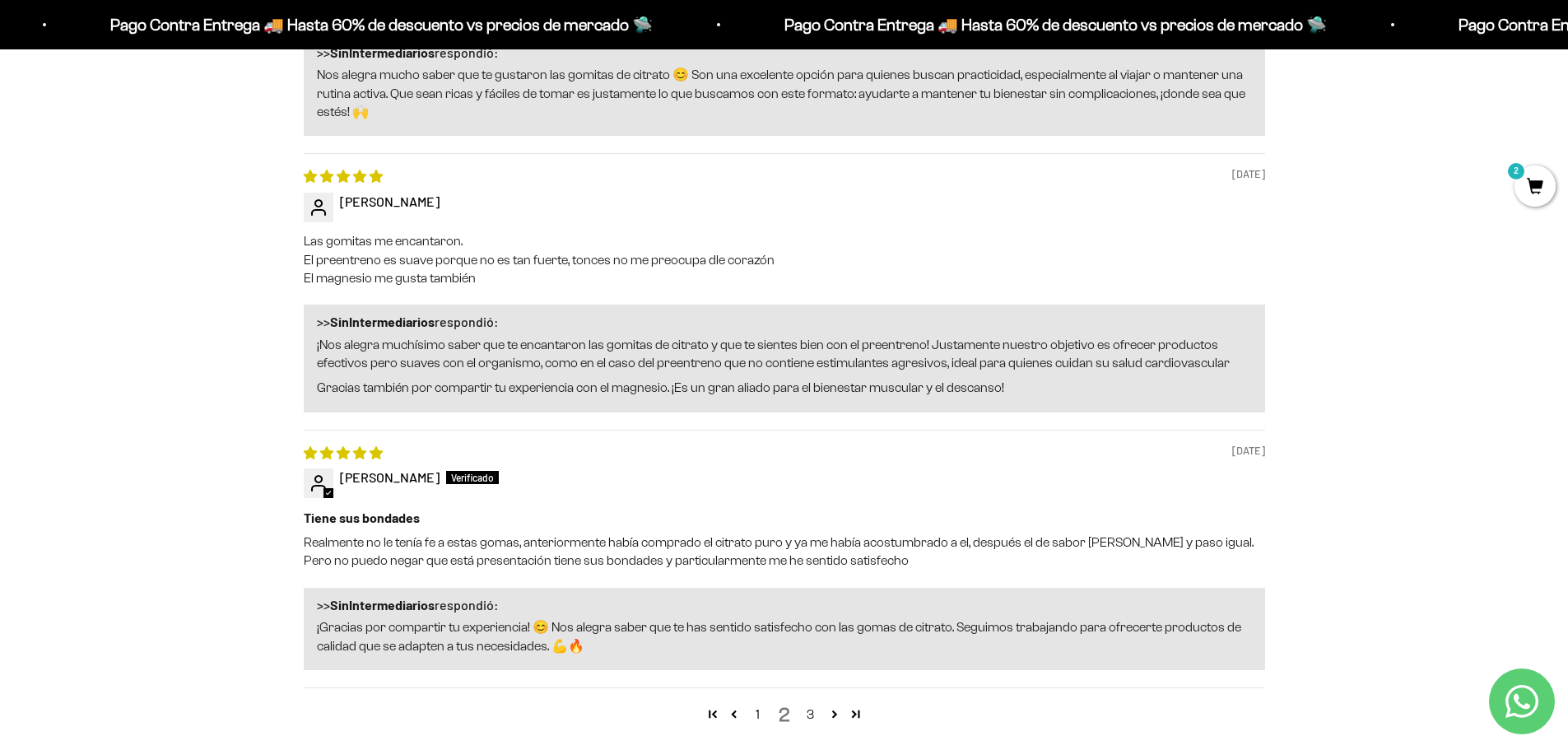
scroll to position [2288, 0]
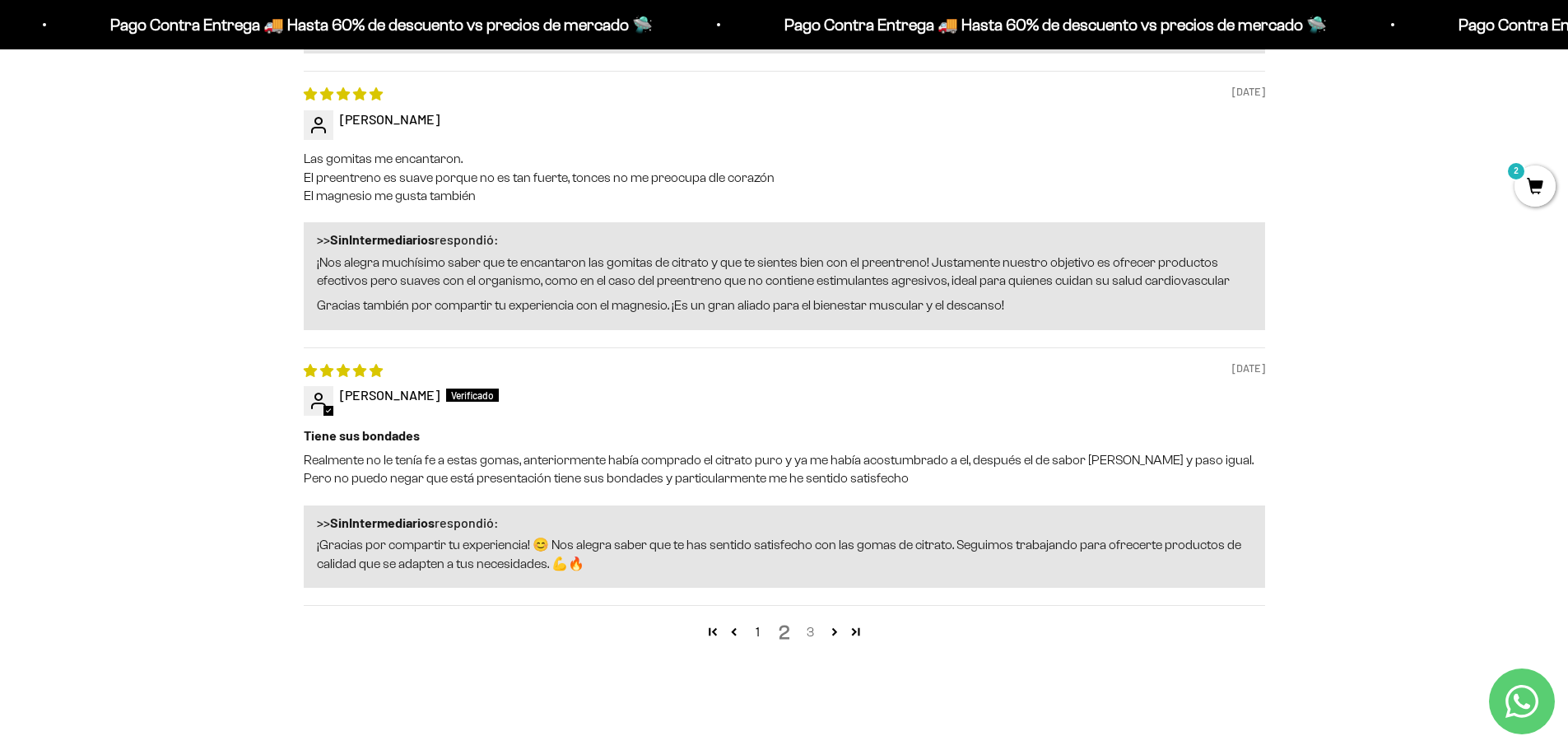
click at [809, 631] on link "3" at bounding box center [811, 631] width 26 height 20
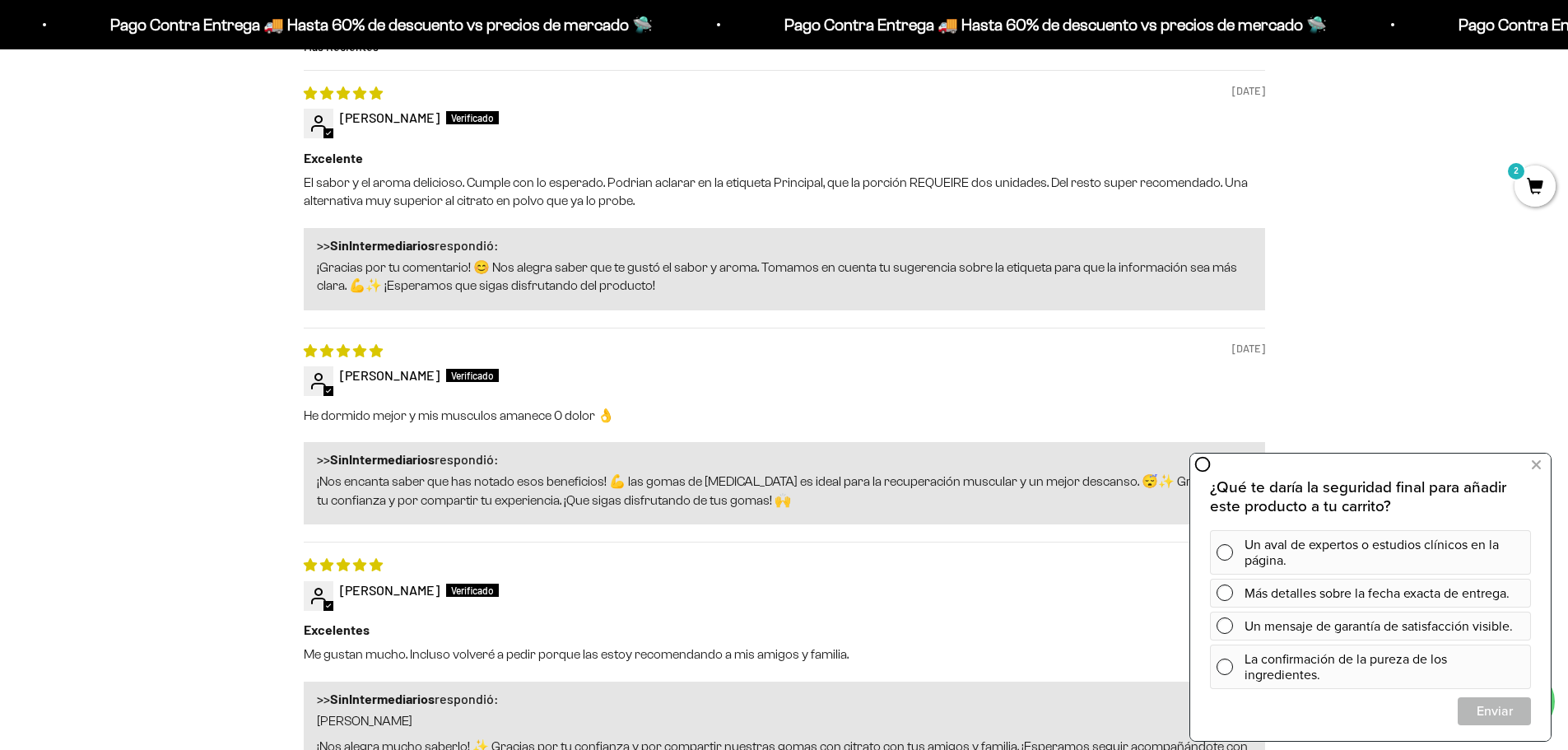
scroll to position [1642, 0]
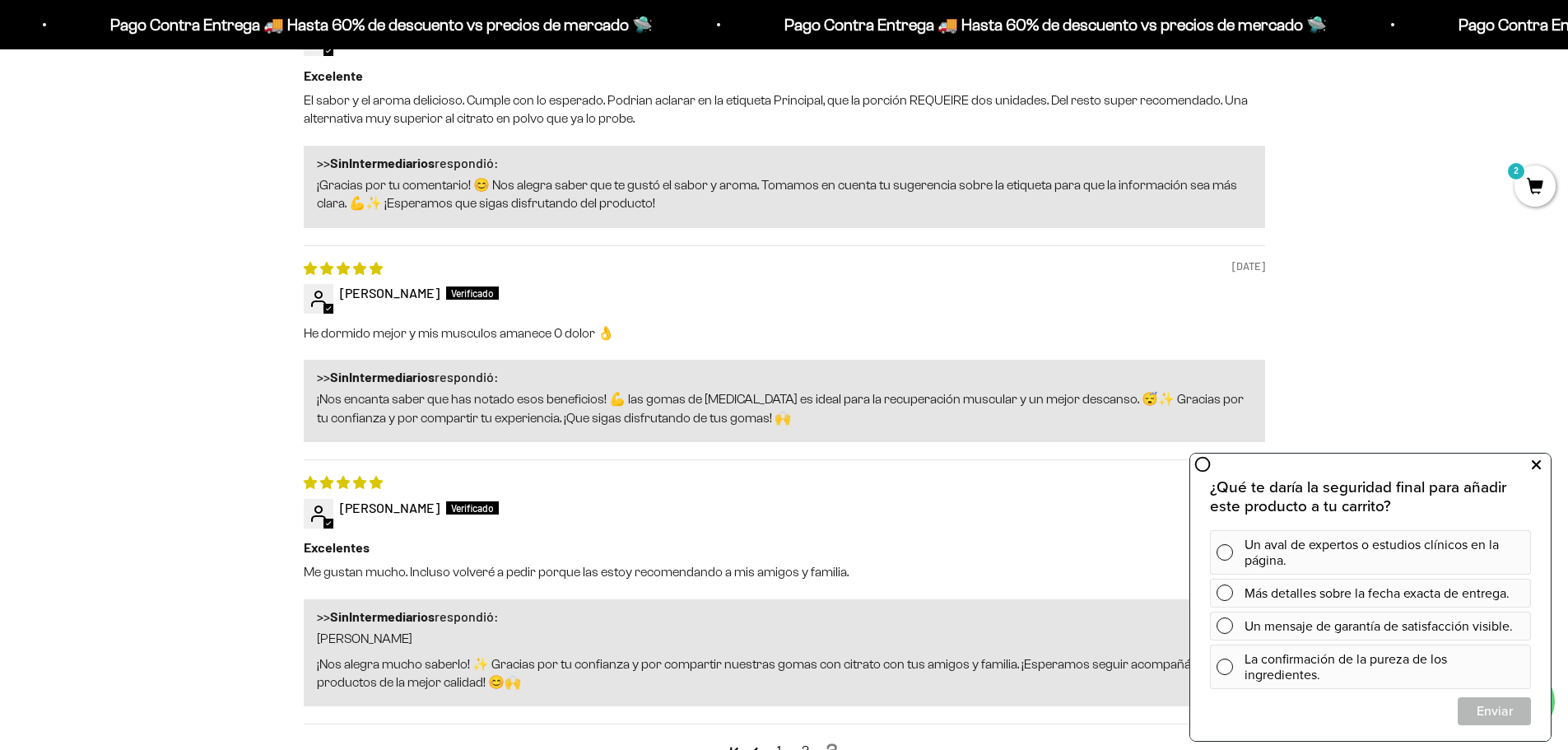
click at [1534, 463] on icon at bounding box center [1536, 464] width 9 height 21
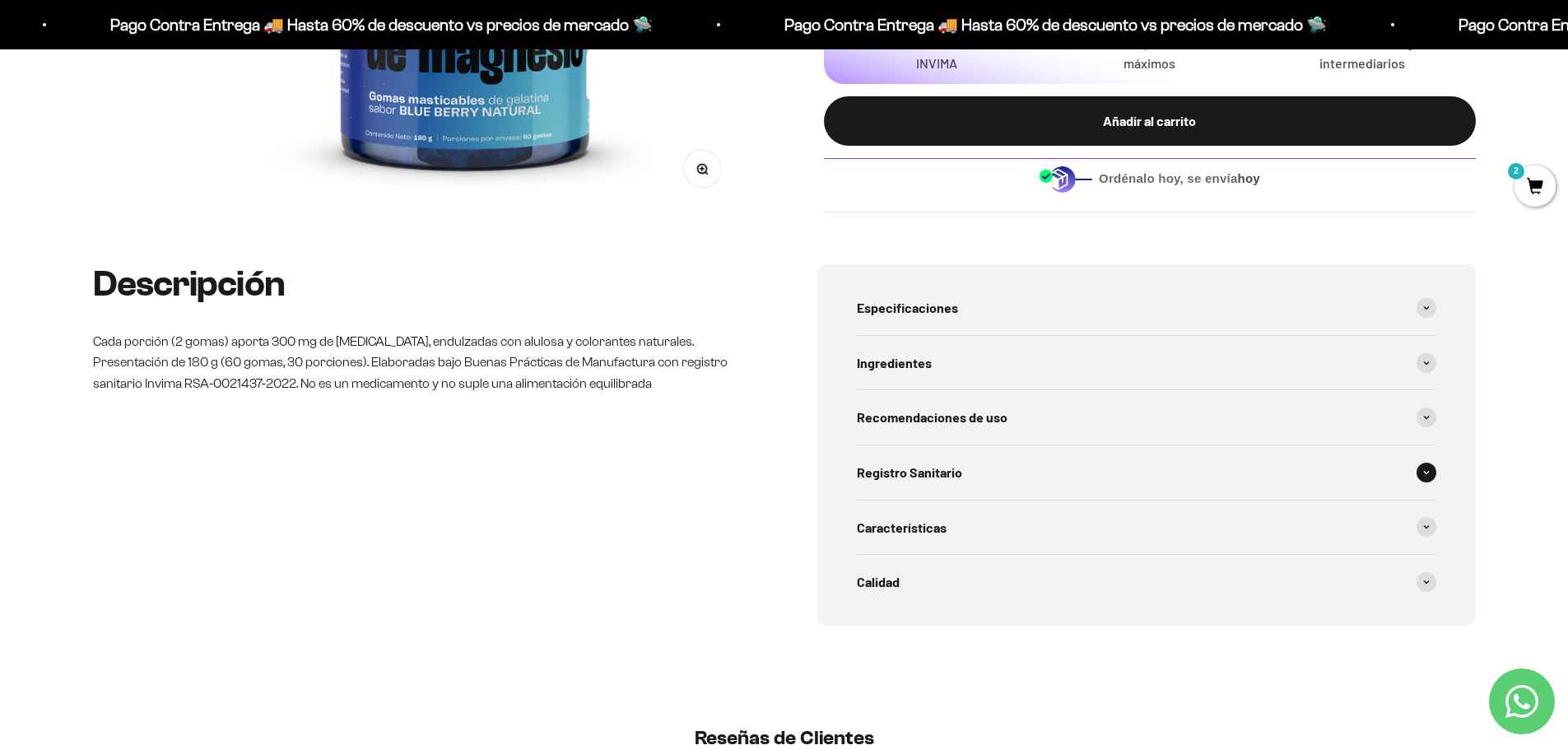
scroll to position [161, 0]
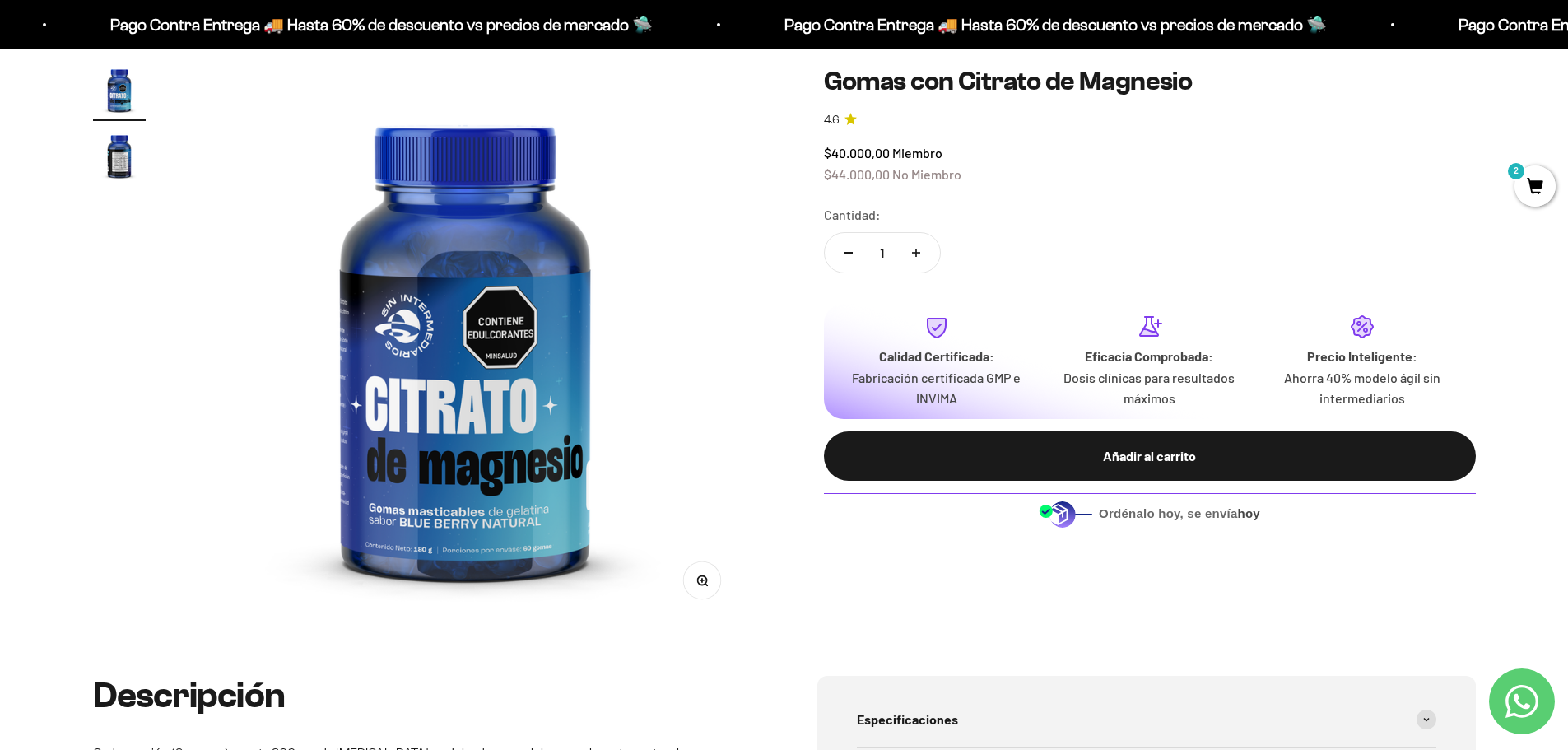
click at [131, 149] on img "Ir al artículo 2" at bounding box center [119, 155] width 53 height 53
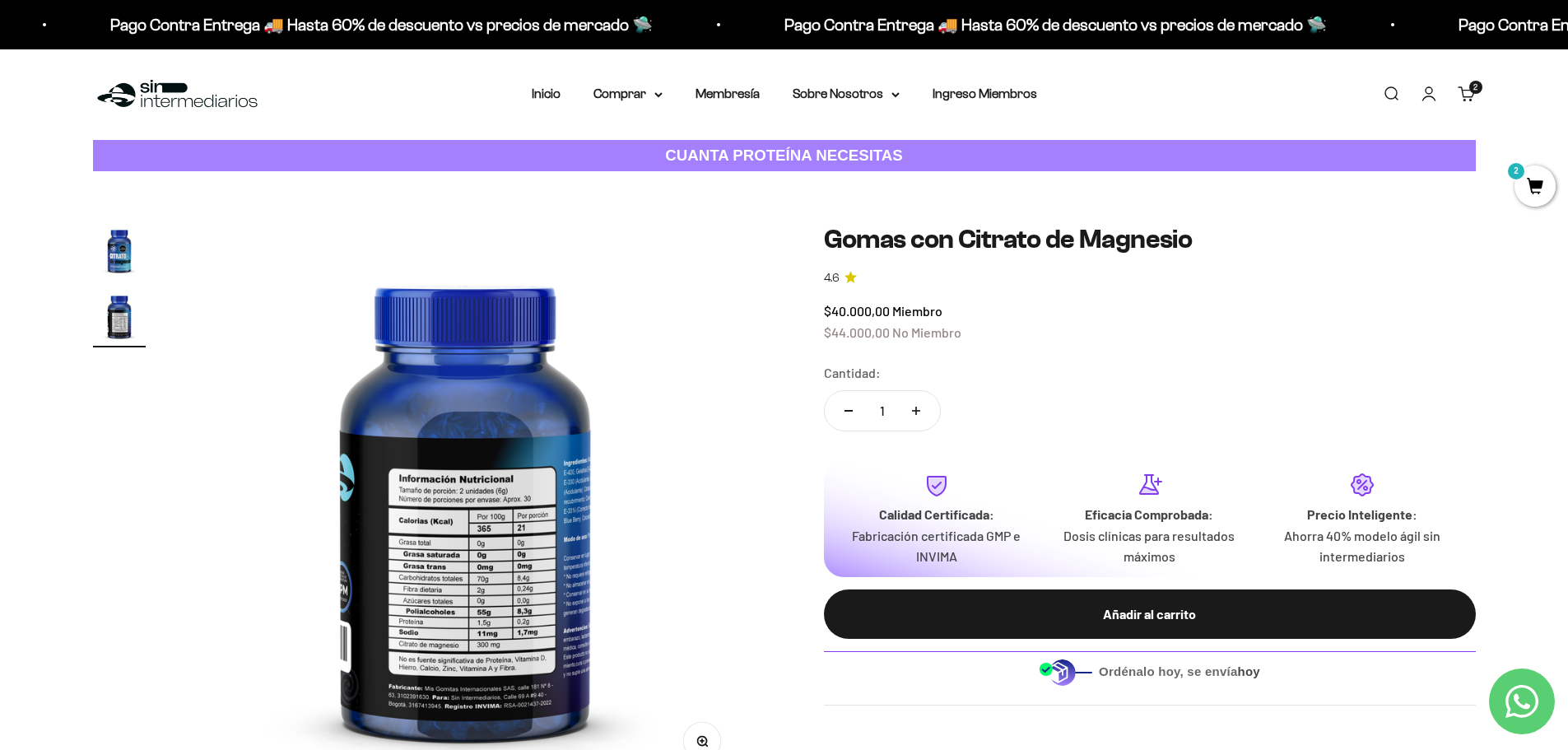
scroll to position [0, 0]
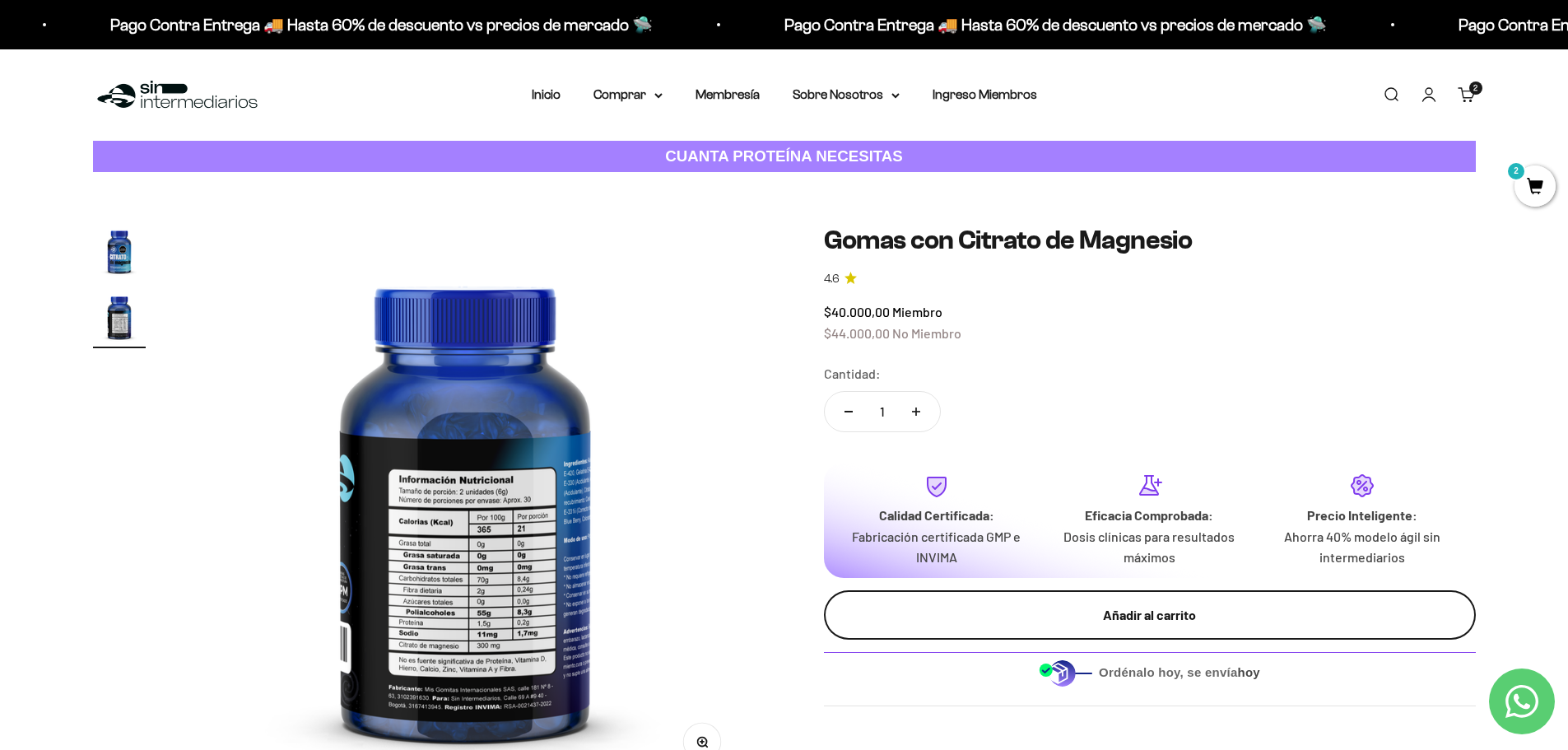
click at [1154, 608] on div "Añadir al carrito" at bounding box center [1150, 614] width 586 height 21
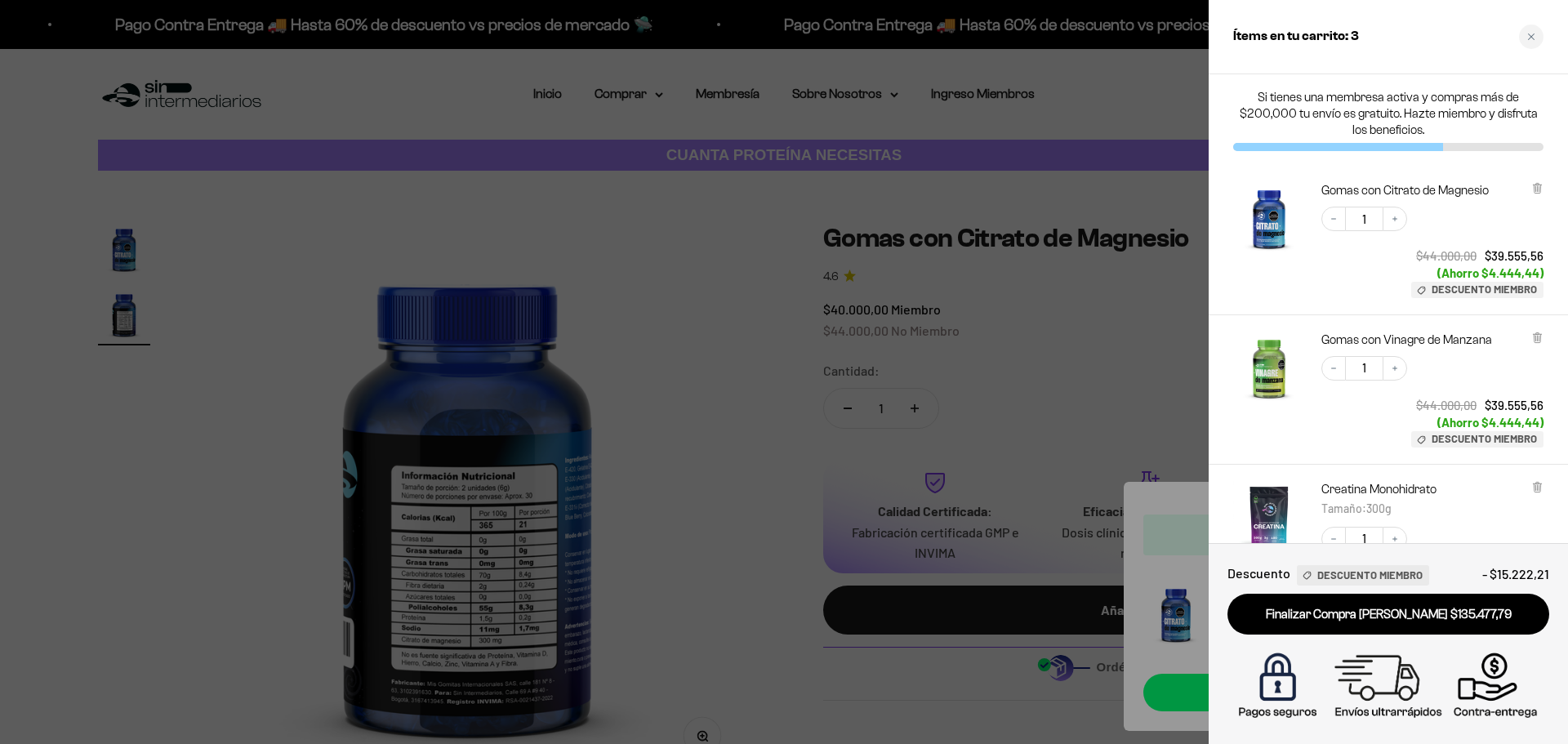
click at [732, 340] on div at bounding box center [784, 372] width 1568 height 744
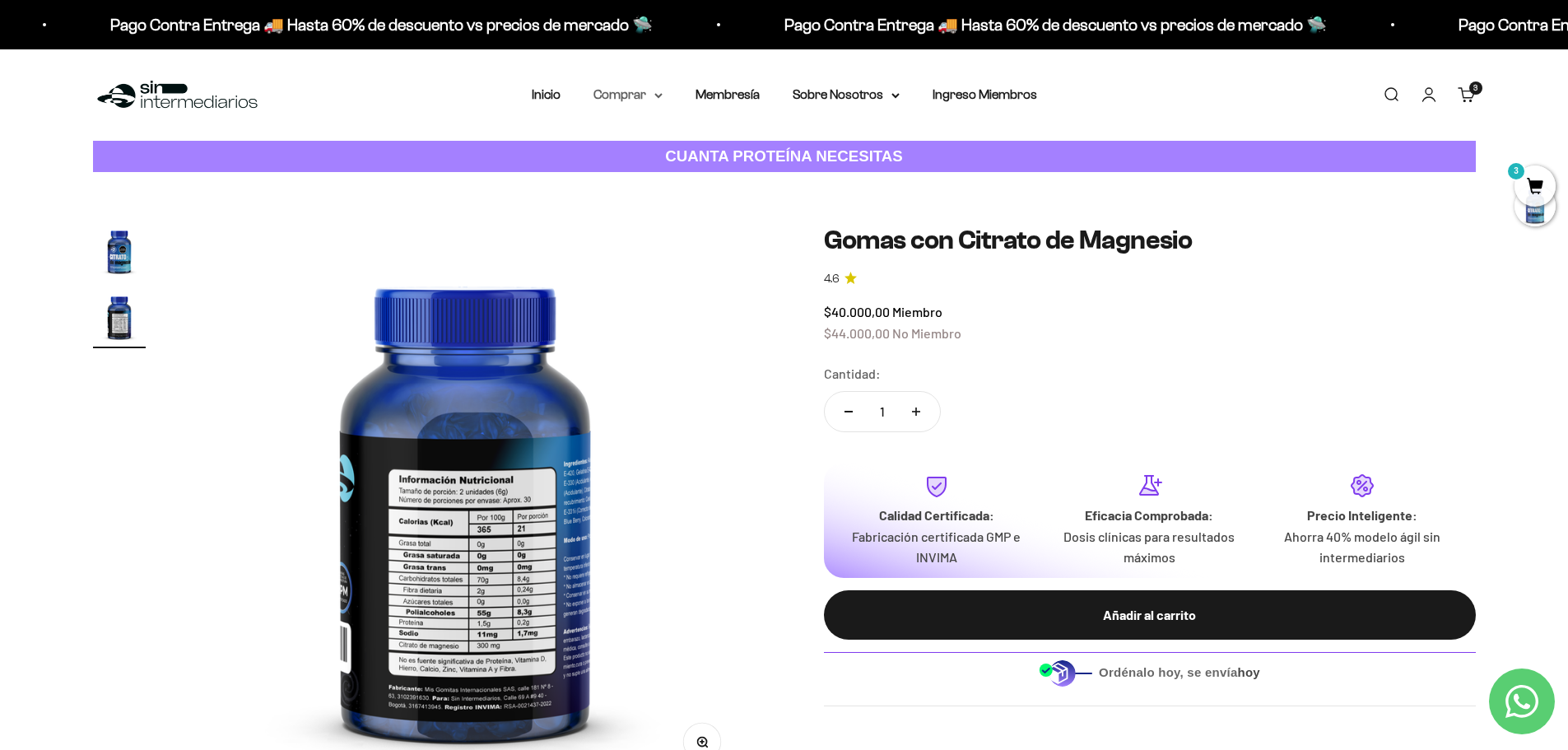
click at [652, 93] on summary "Comprar" at bounding box center [627, 94] width 69 height 21
click at [636, 243] on span "Todos Los Productos" at bounding box center [664, 240] width 121 height 14
